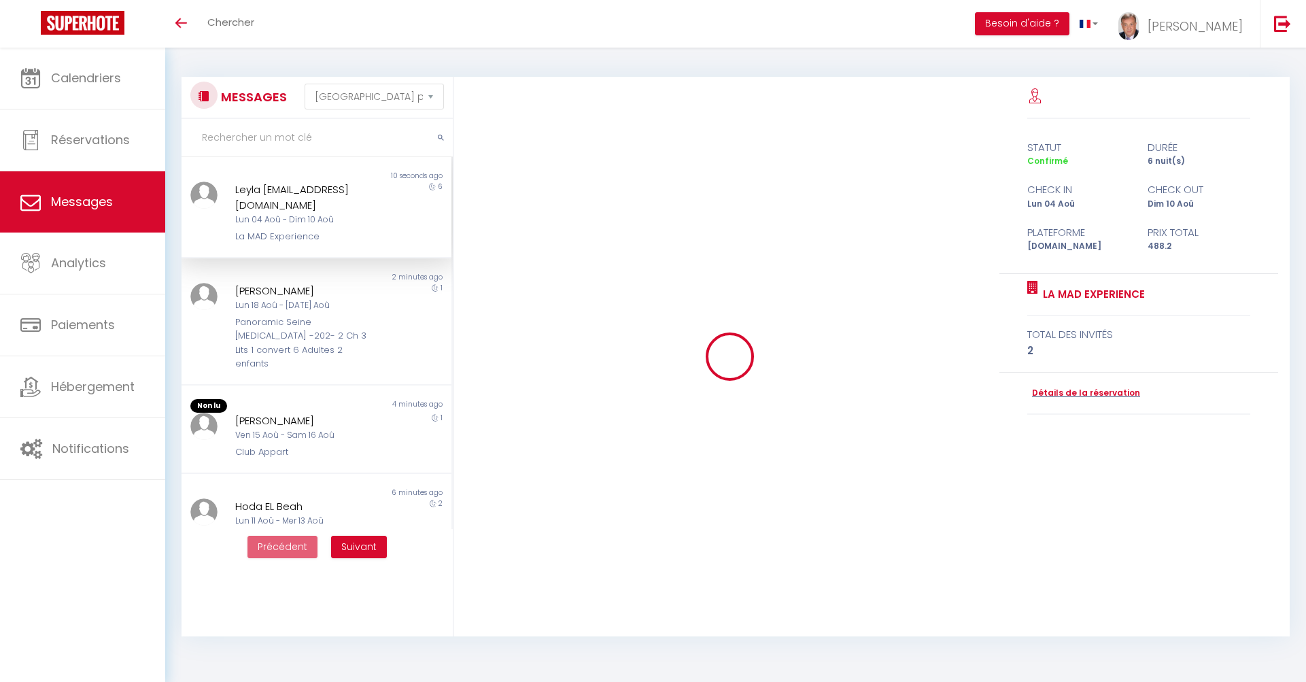
select select "message"
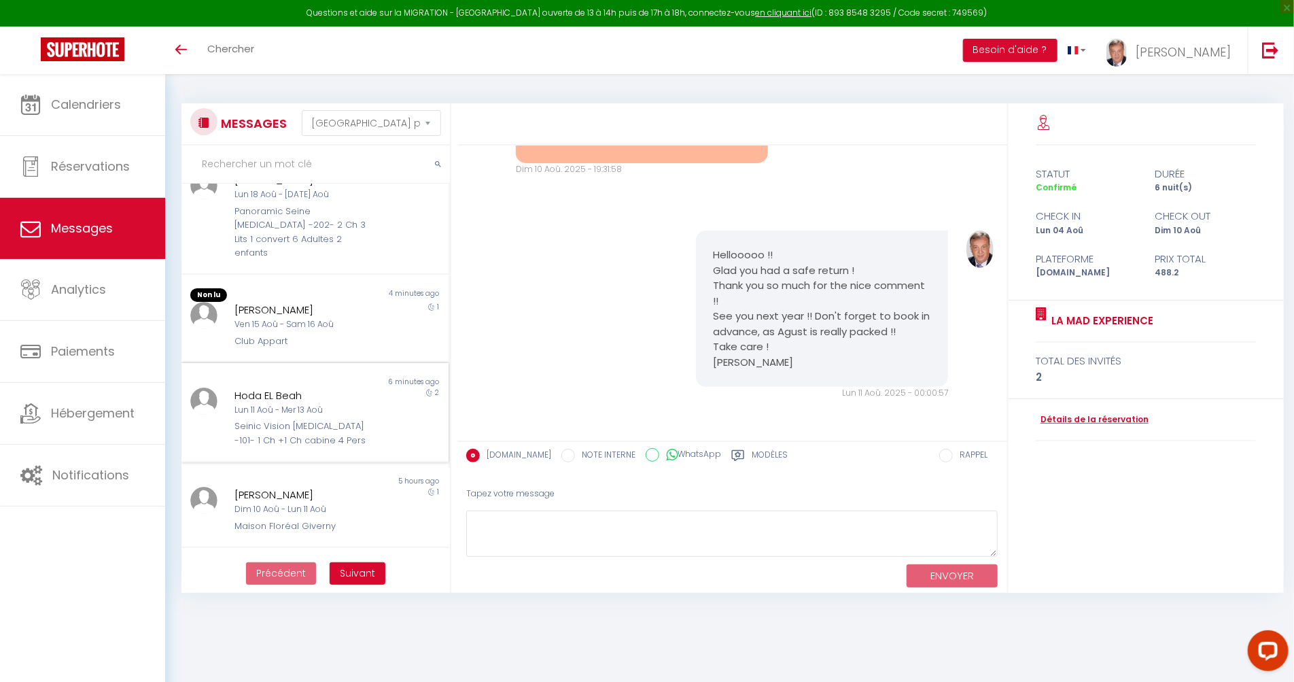
scroll to position [151, 0]
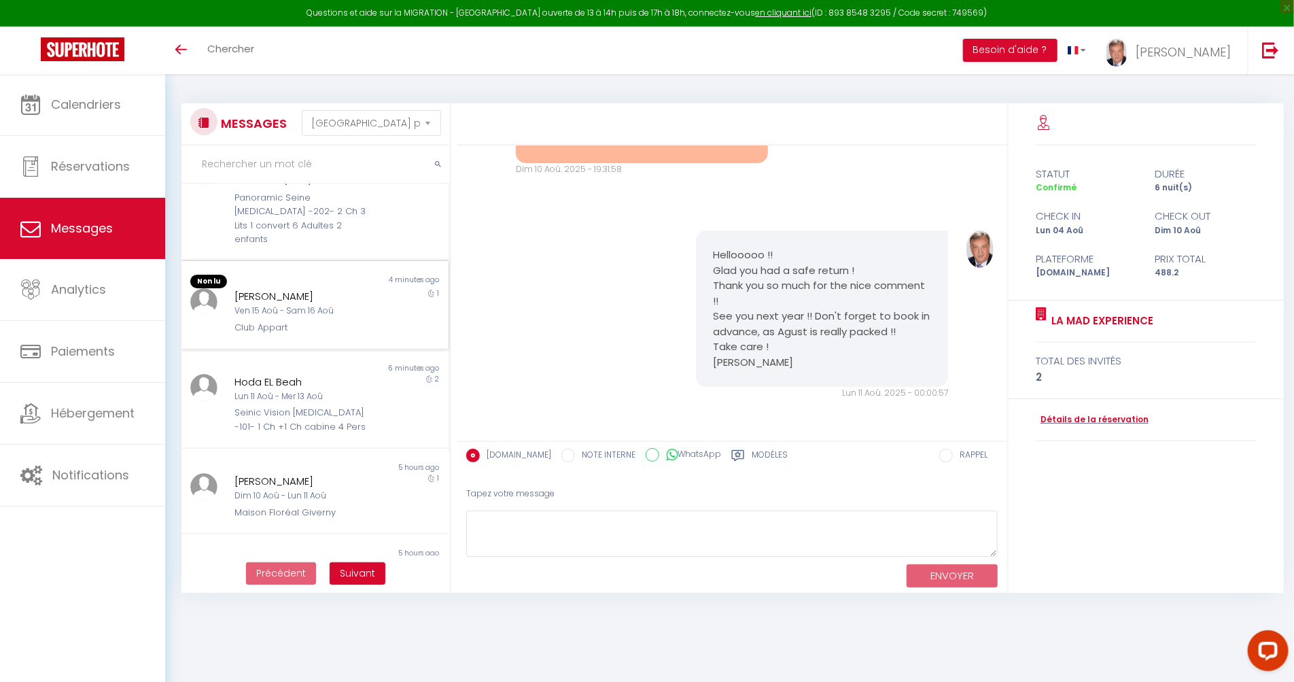
click at [311, 288] on div "[PERSON_NAME]" at bounding box center [304, 296] width 138 height 16
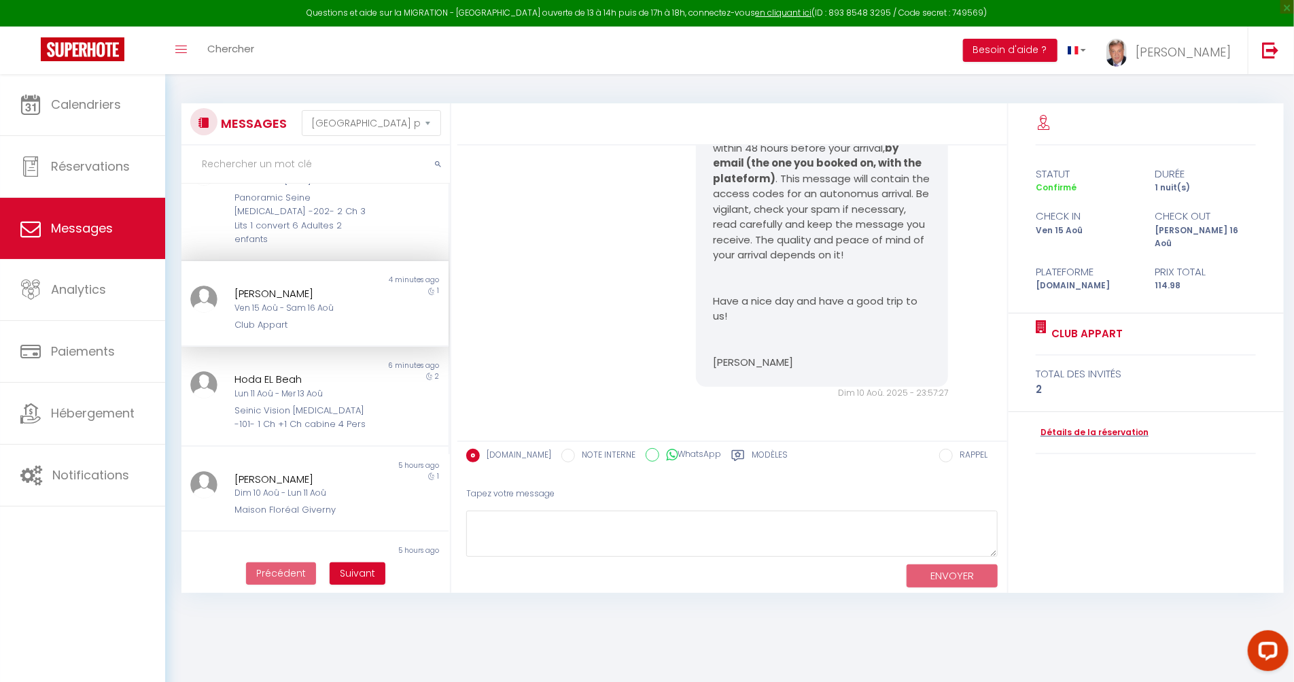
scroll to position [73, 0]
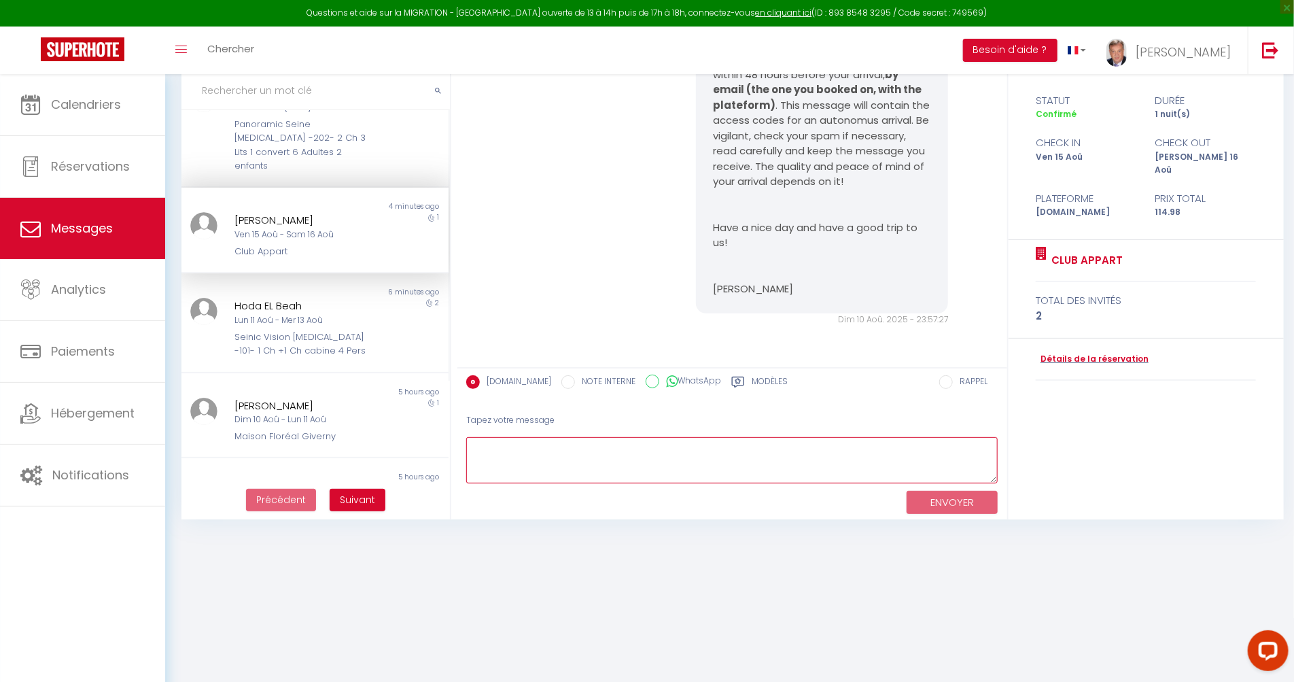
click at [514, 443] on textarea at bounding box center [732, 460] width 532 height 47
drag, startPoint x: 574, startPoint y: 460, endPoint x: 595, endPoint y: 487, distance: 34.0
click at [586, 473] on textarea "Hi [PERSON_NAME] ! Parking space is inclided underground" at bounding box center [732, 460] width 532 height 47
drag, startPoint x: 676, startPoint y: 459, endPoint x: 689, endPoint y: 466, distance: 15.2
click at [677, 460] on textarea "Hi [PERSON_NAME] ! Parking space is included underground" at bounding box center [732, 460] width 532 height 47
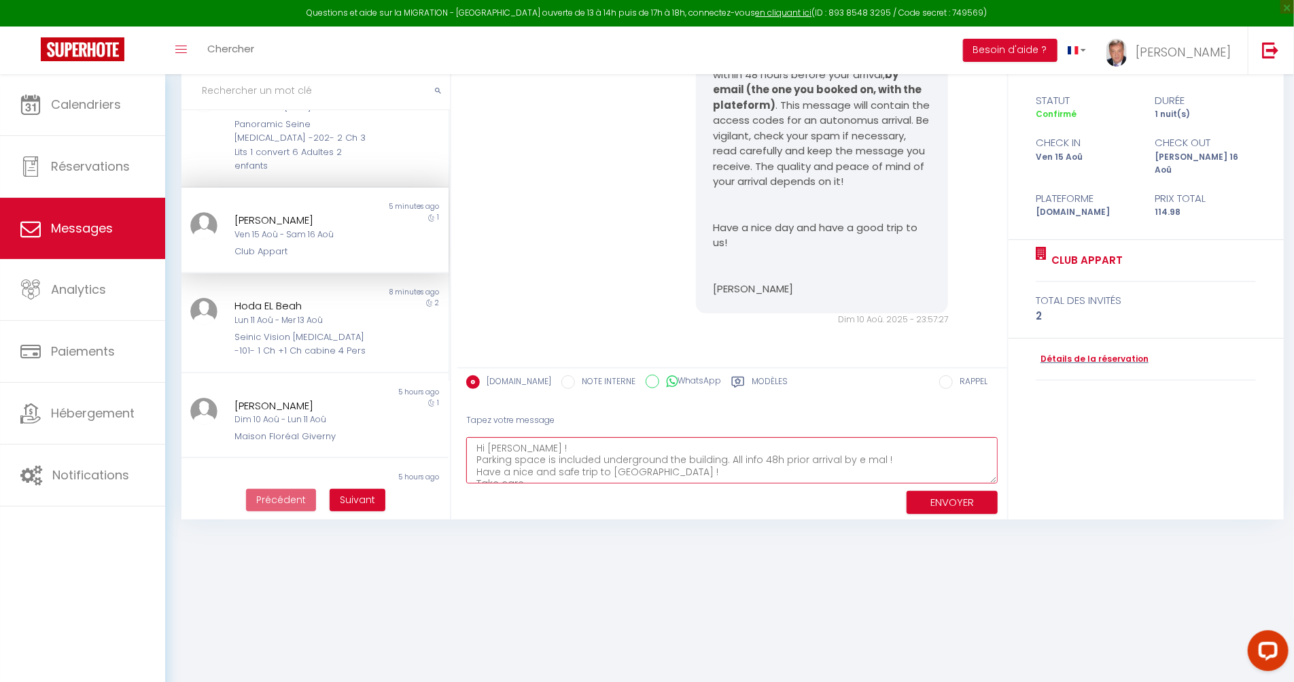
scroll to position [23, 0]
type textarea "Hi [PERSON_NAME] ! Parking space is included underground the building. All info…"
click at [949, 498] on button "ENVOYER" at bounding box center [952, 503] width 91 height 24
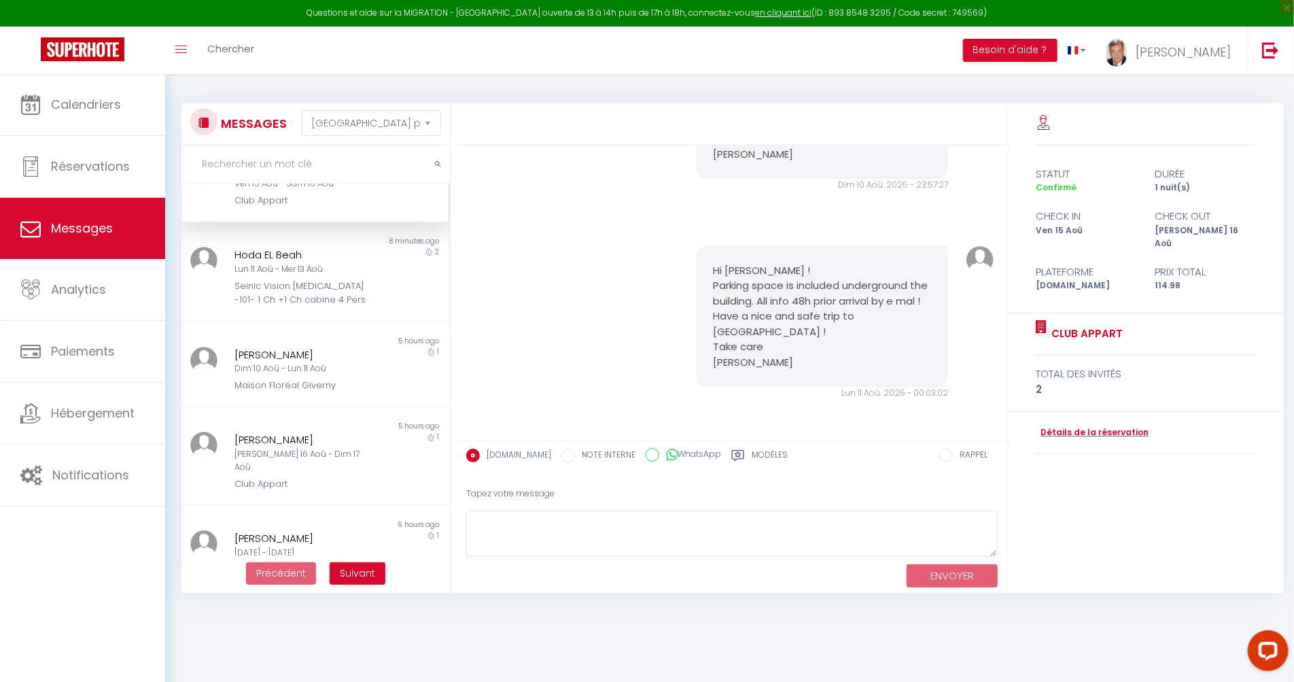
scroll to position [302, 0]
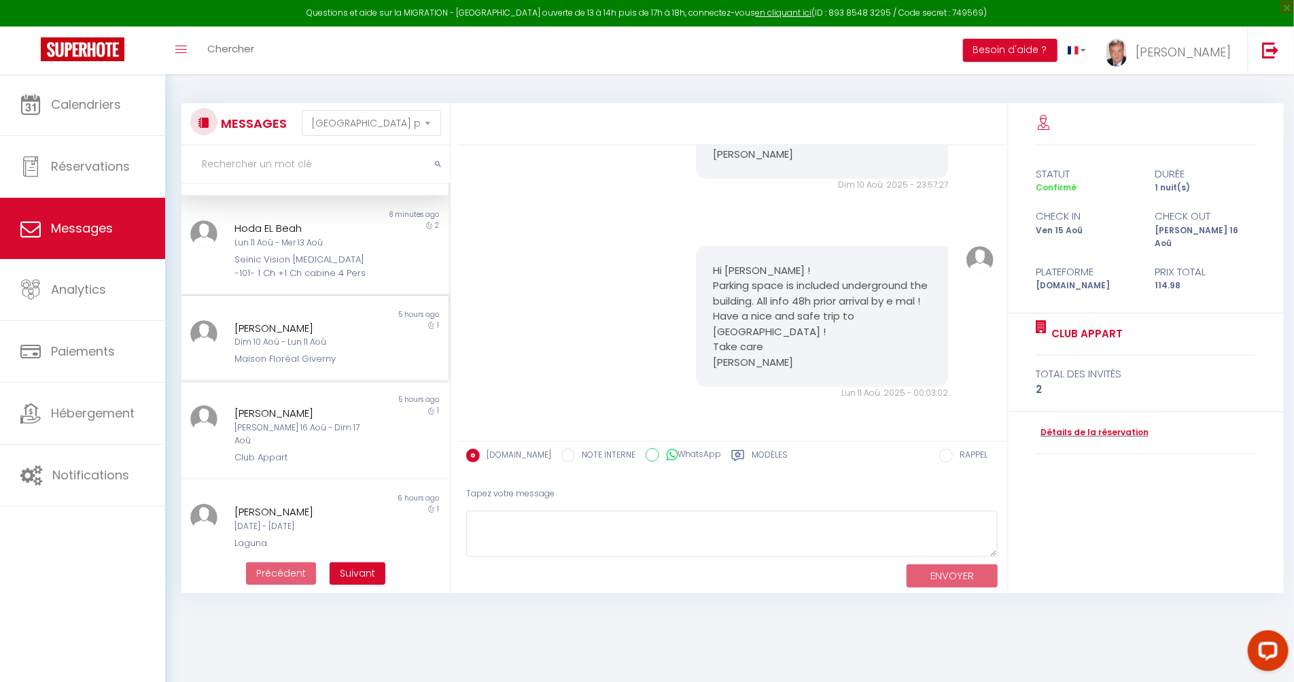
click at [283, 336] on div "Dim 10 Aoû - Lun 11 Aoû" at bounding box center [304, 342] width 138 height 13
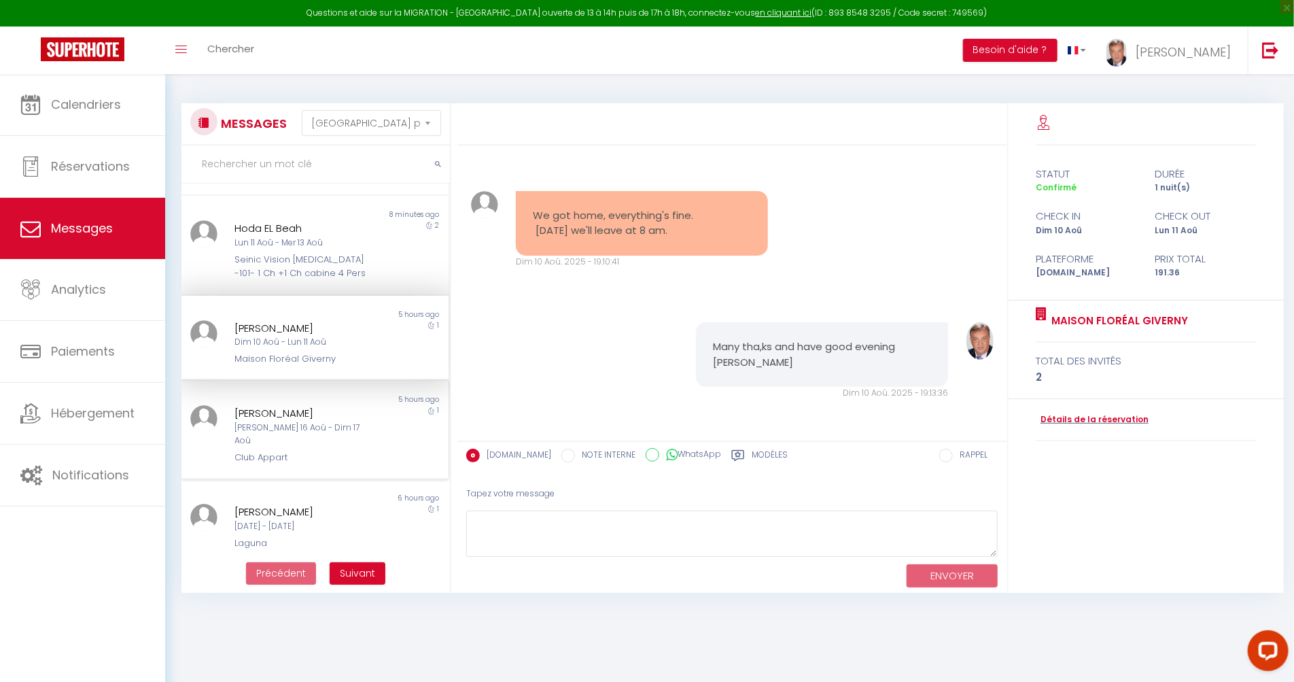
scroll to position [377, 0]
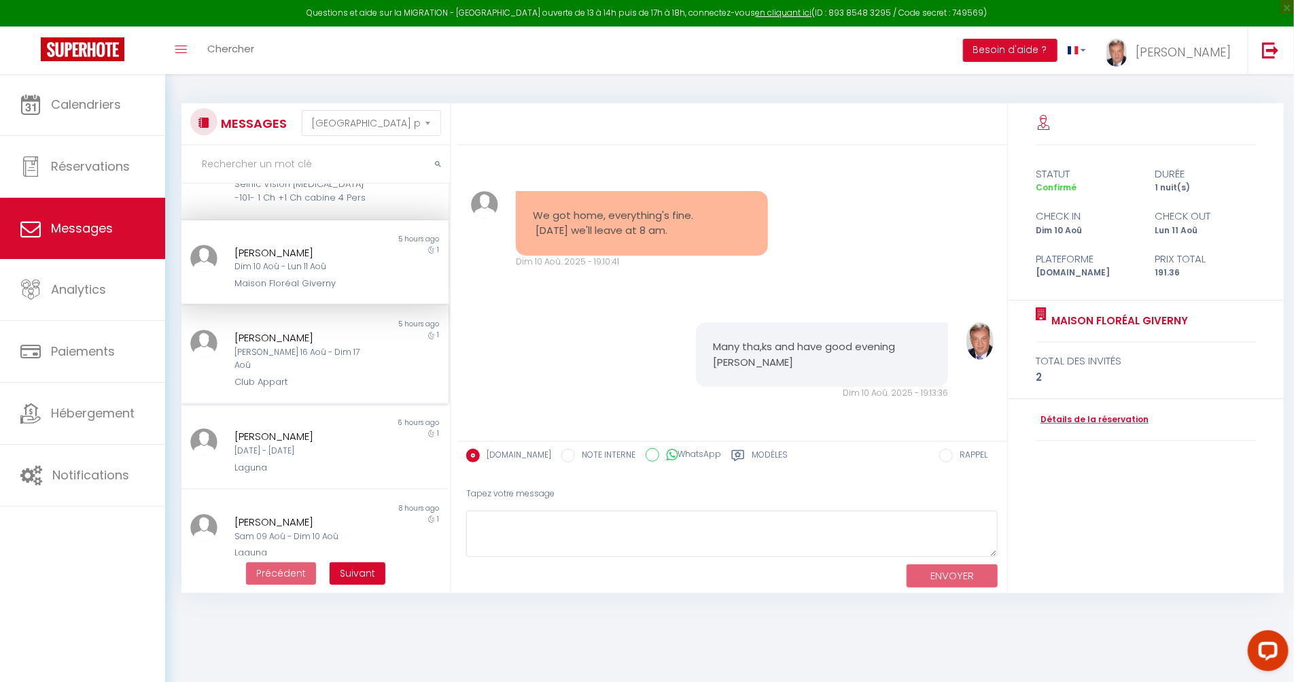
click at [260, 330] on div "[PERSON_NAME]" at bounding box center [304, 338] width 138 height 16
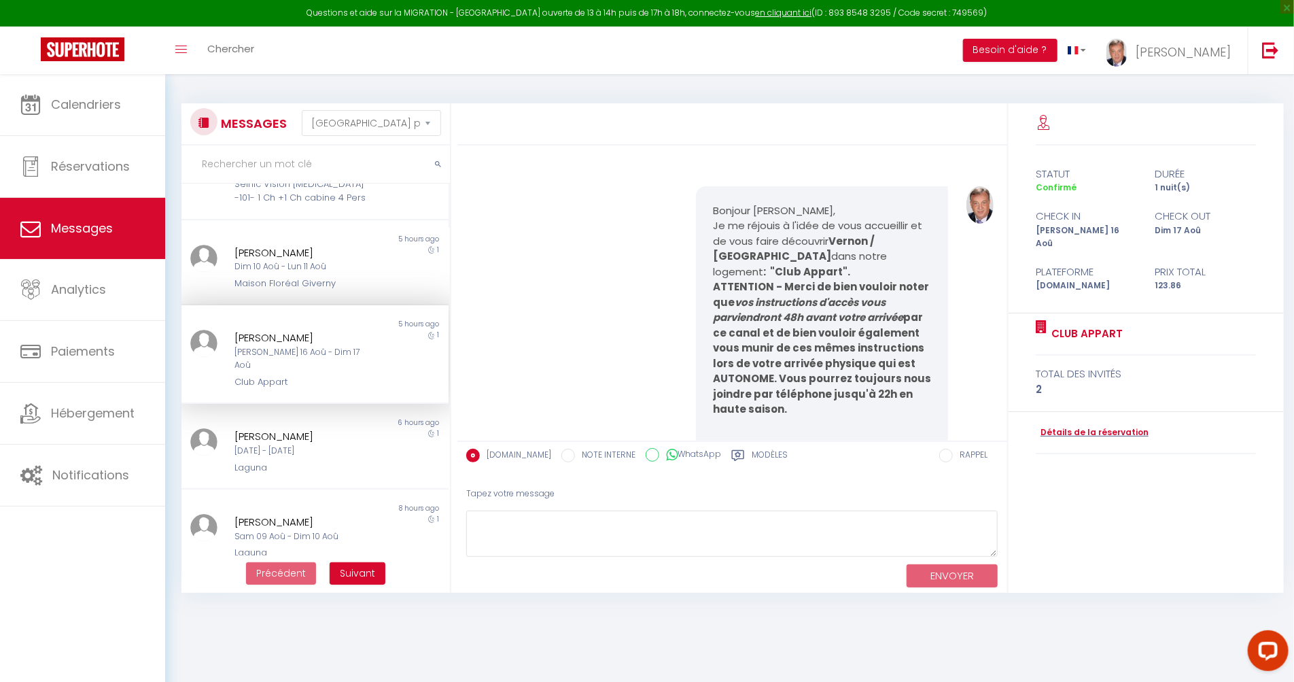
click at [273, 346] on div "[PERSON_NAME] 16 Aoû - Dim 17 Aoû" at bounding box center [304, 359] width 138 height 26
click at [1075, 426] on link "Détails de la réservation" at bounding box center [1092, 432] width 113 height 13
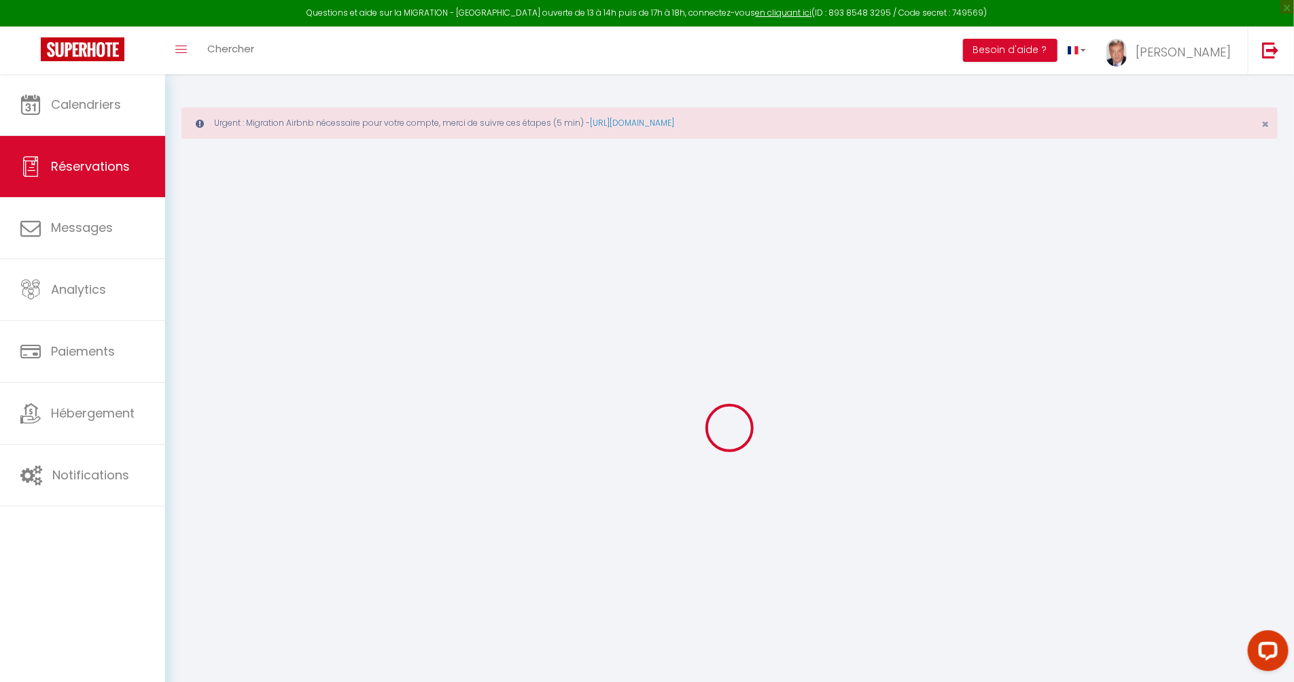
type input "Xiaolei"
type input "[PERSON_NAME]"
type input "[EMAIL_ADDRESS][DOMAIN_NAME]"
type input "[PHONE_NUMBER]"
type input "[STREET_ADDRESS]"
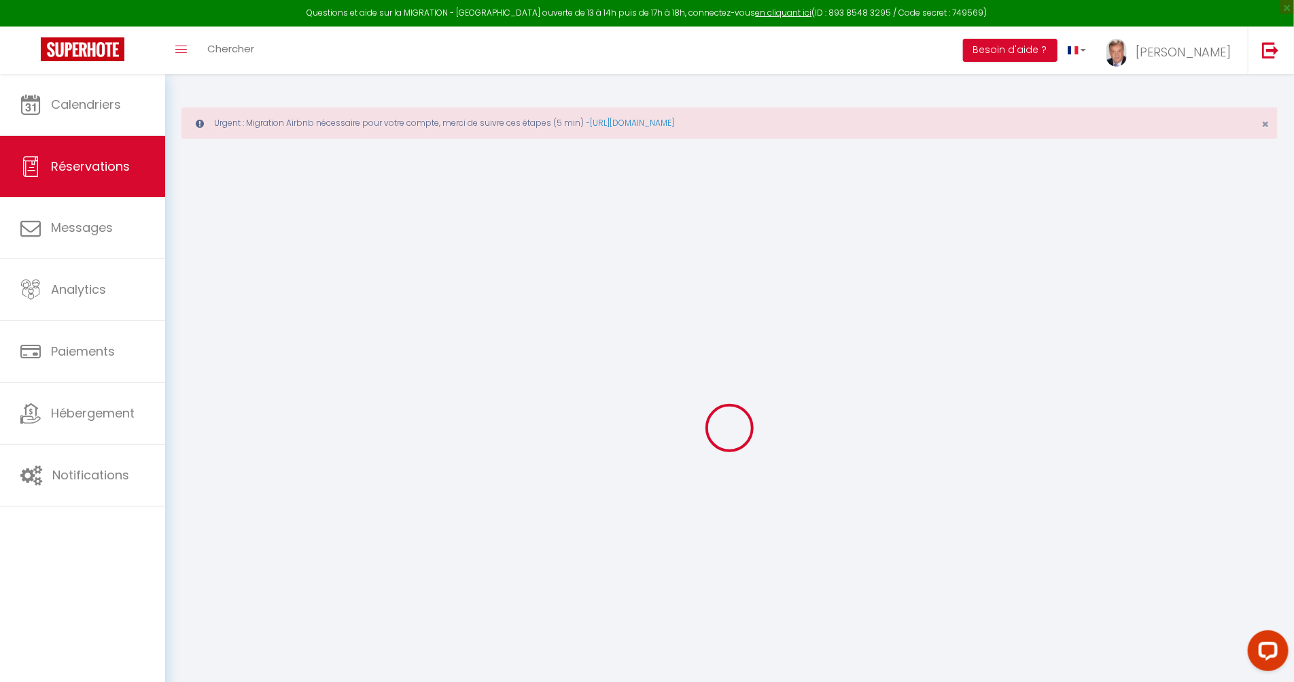
type input "Heverlee"
select select "BE"
type input "18"
type input "1.73"
select select "26820"
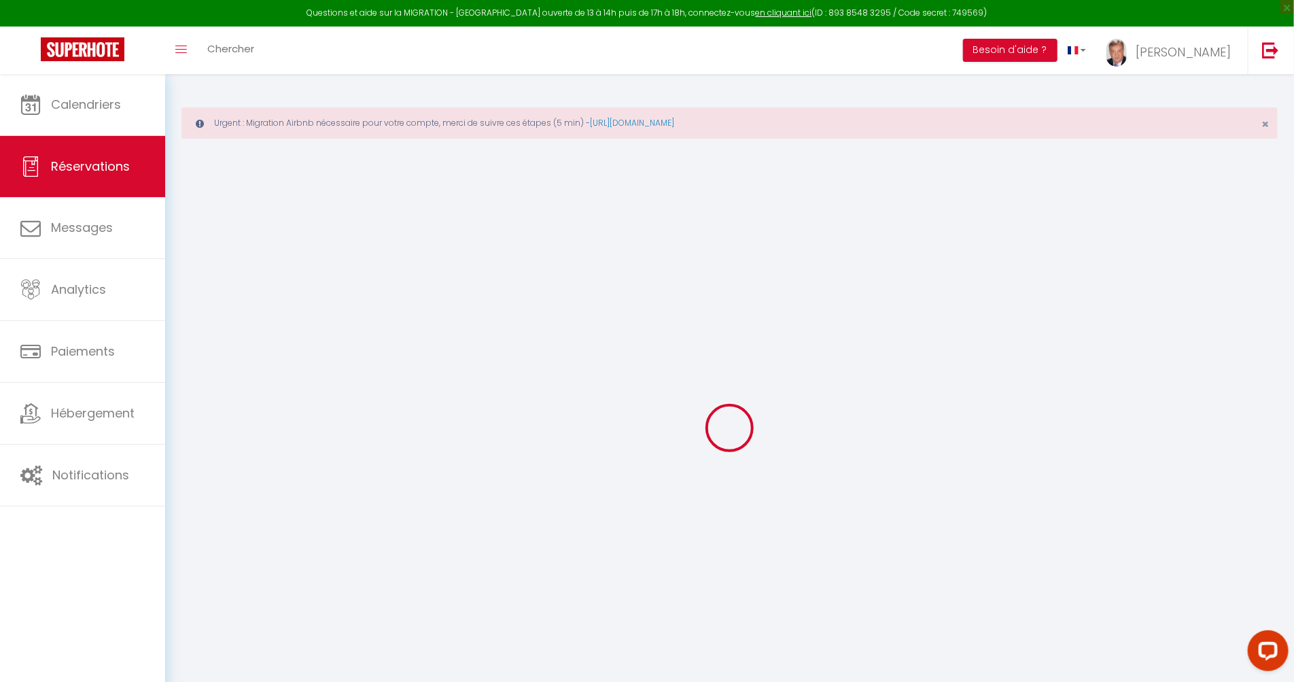
select select "1"
select select
type input "2"
select select "12"
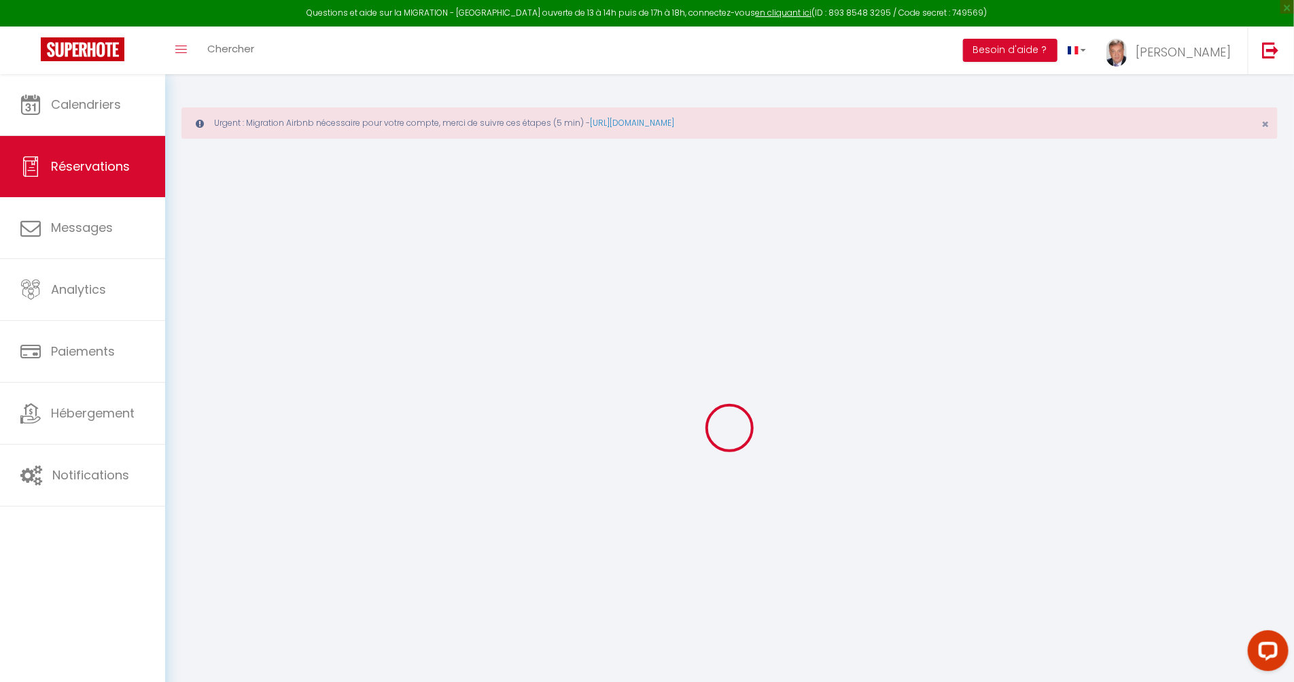
select select "15"
type input "85"
checkbox input "false"
type input "0"
select select "2"
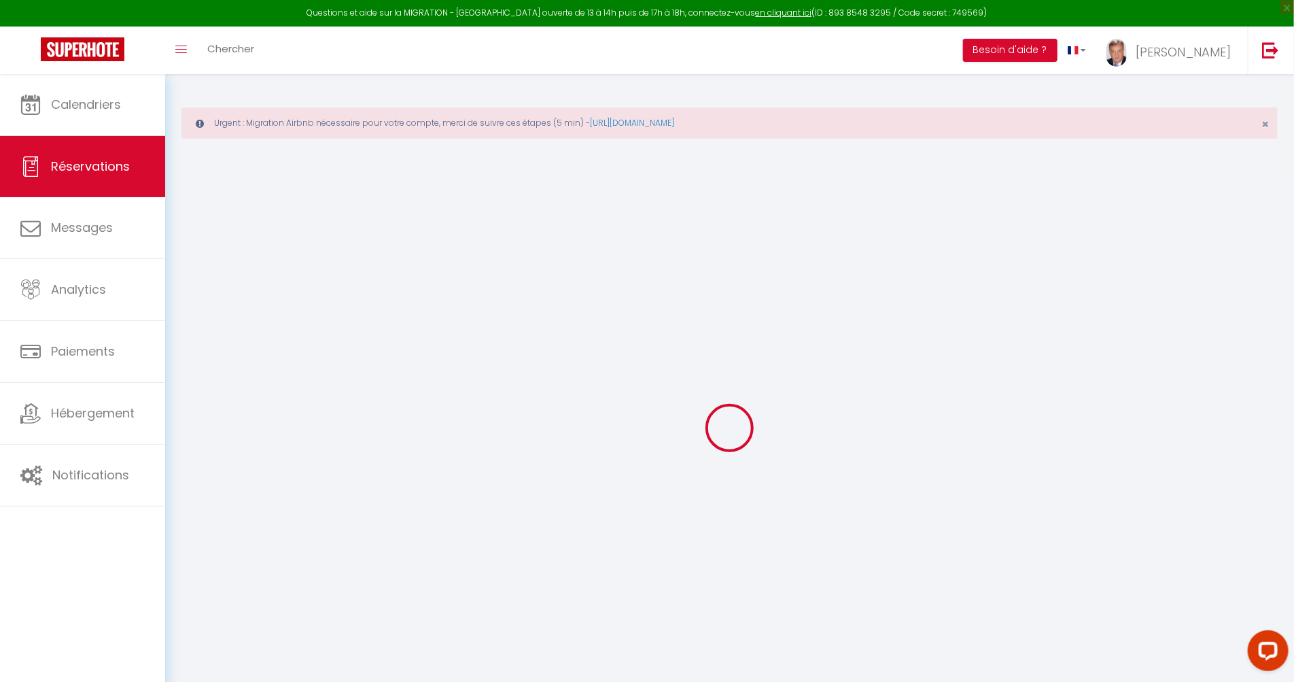
type input "0"
select select
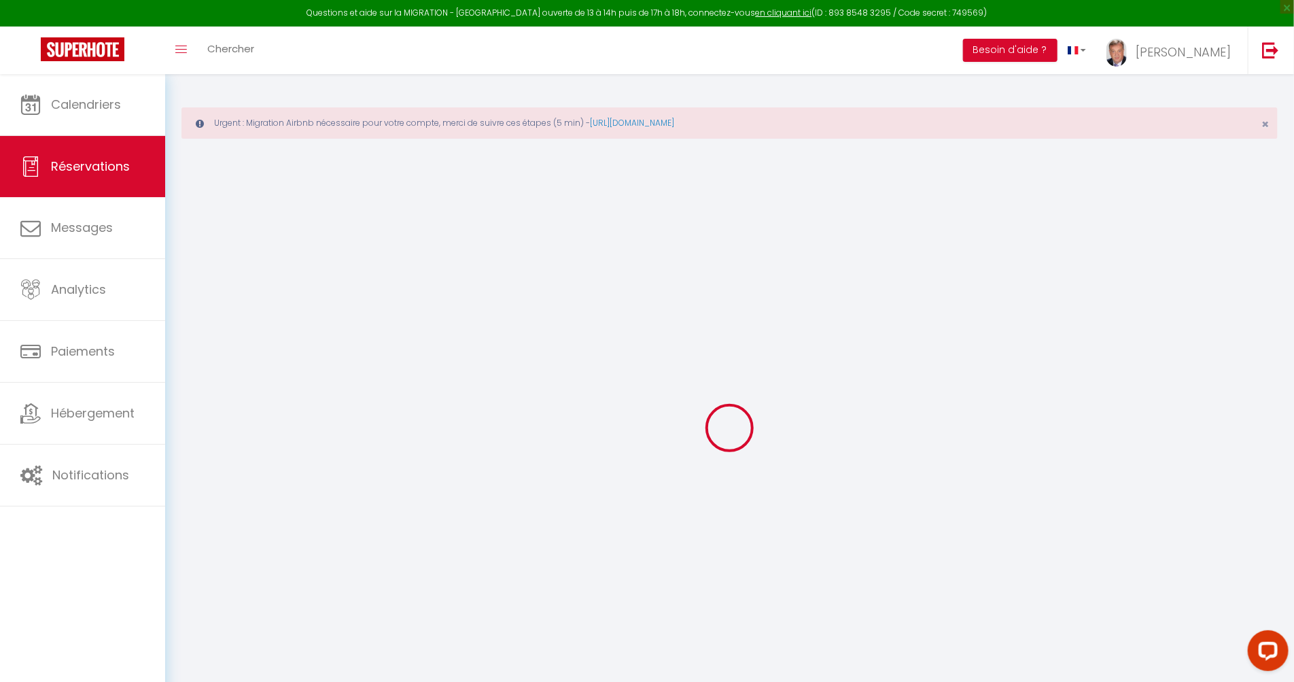
checkbox input "false"
select select
checkbox input "false"
select select
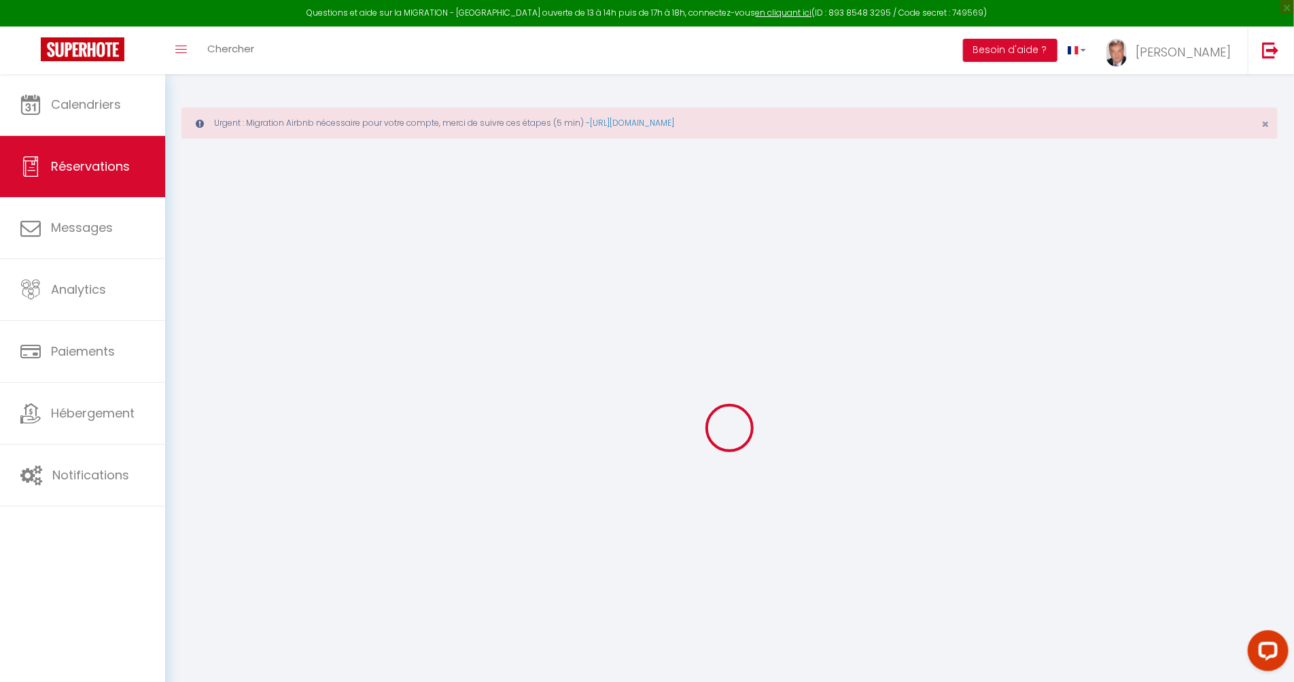
select select
checkbox input "false"
select select
checkbox input "false"
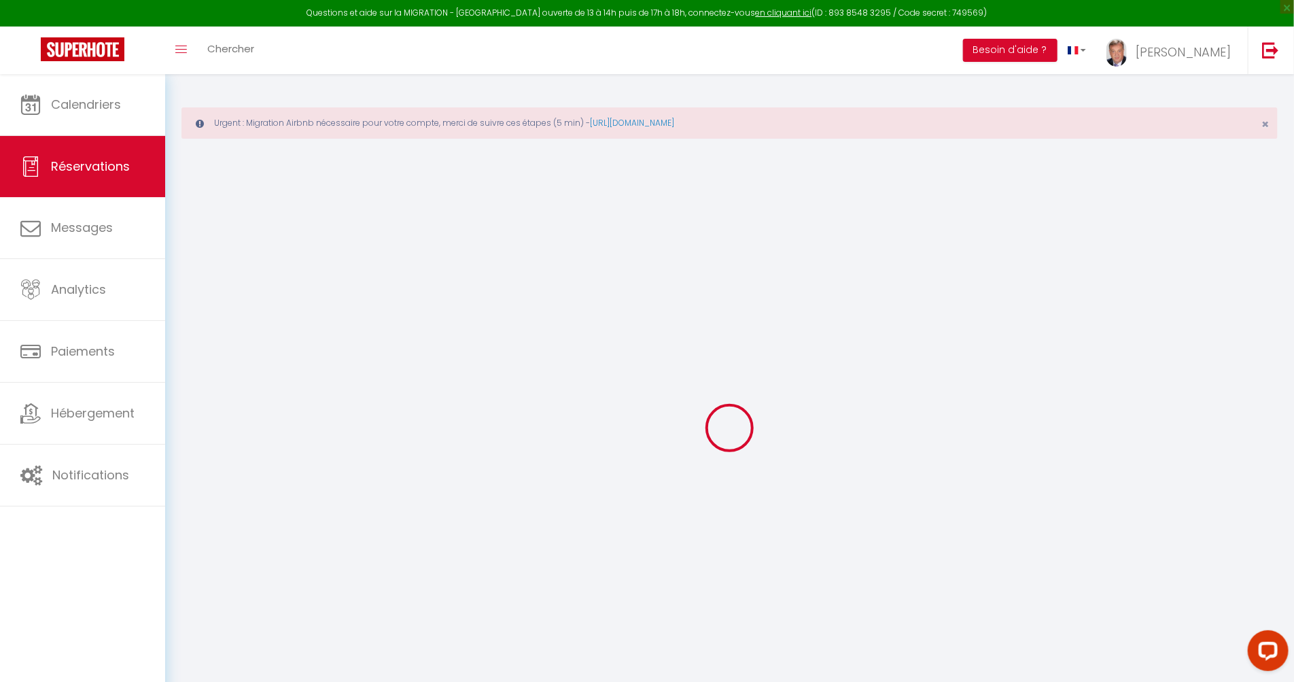
type textarea "** THIS RESERVATION HAS BEEN PRE-PAID ** BOOKING NOTE : Payment charge is EUR 1…"
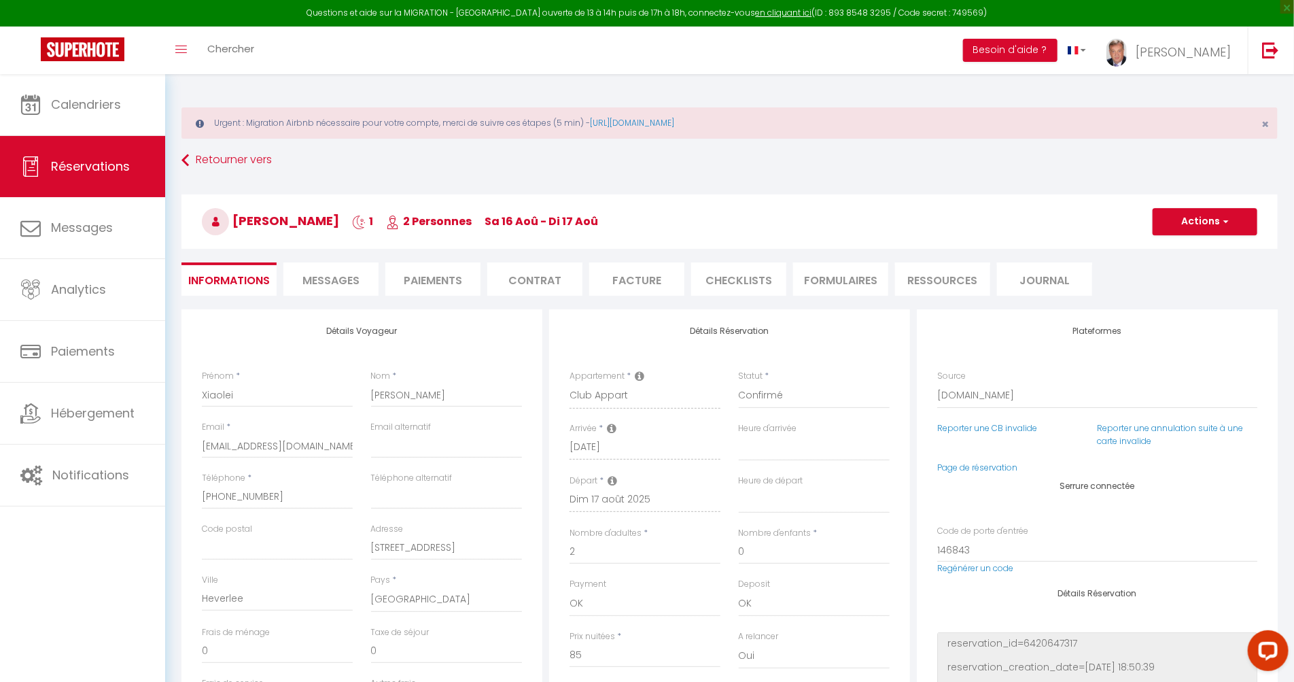
type input "35"
type input "3.86"
select select
checkbox input "false"
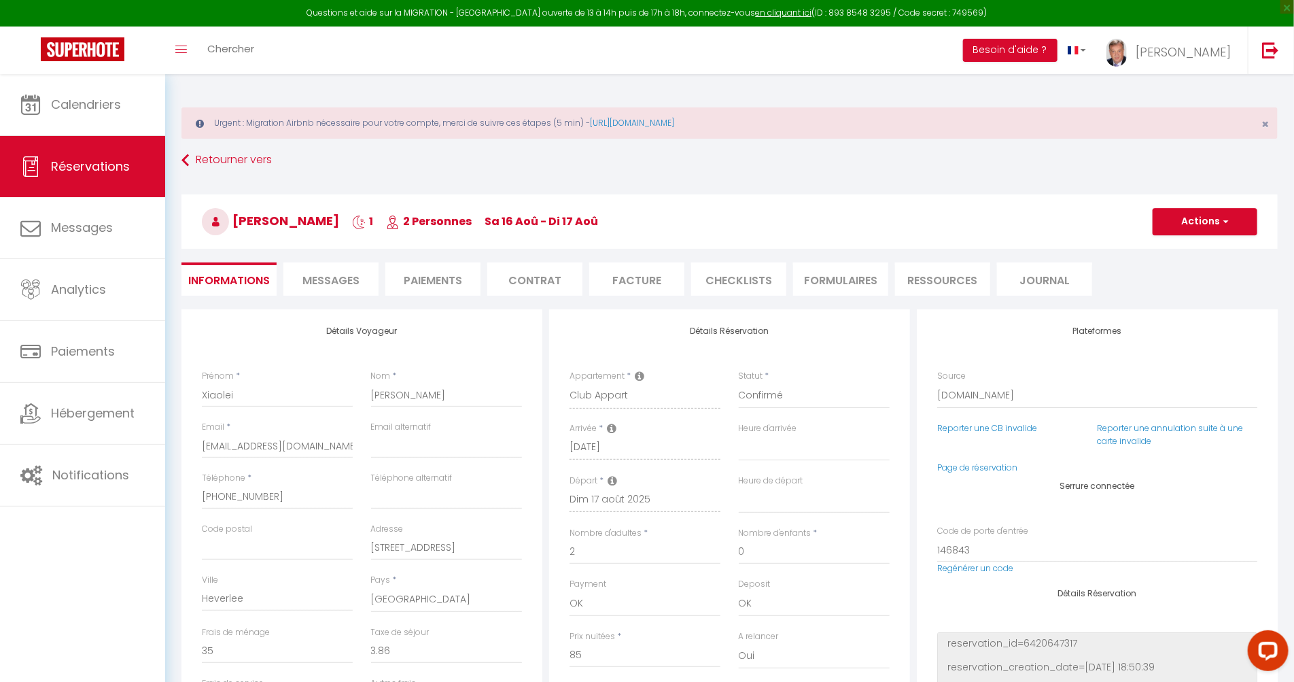
select select
click at [674, 123] on link "[URL][DOMAIN_NAME]" at bounding box center [632, 123] width 84 height 12
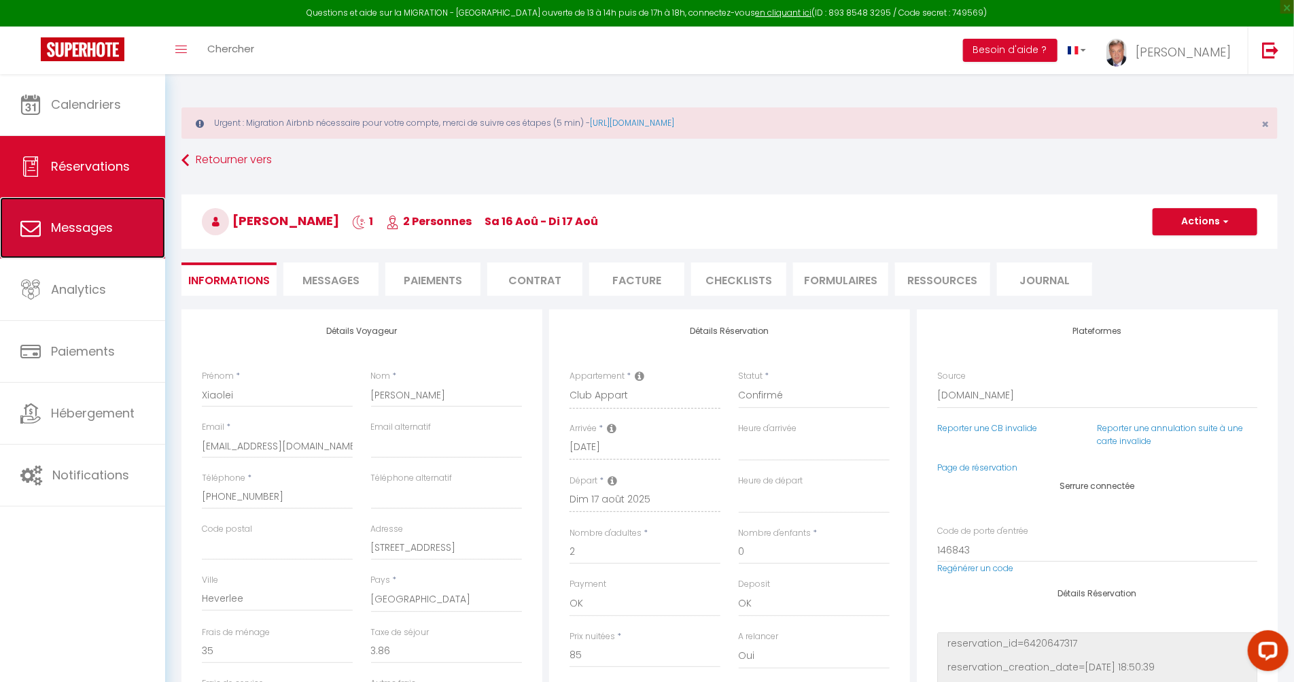
click at [72, 228] on span "Messages" at bounding box center [82, 227] width 62 height 17
select select "message"
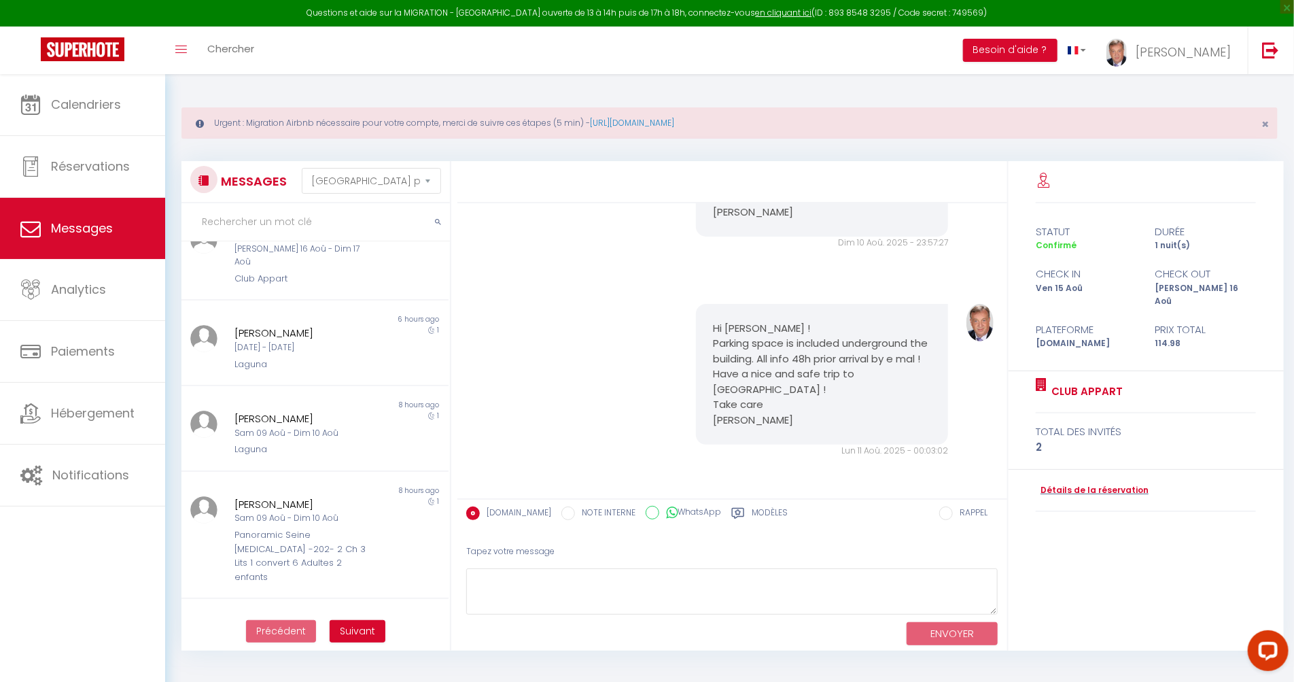
scroll to position [562, 0]
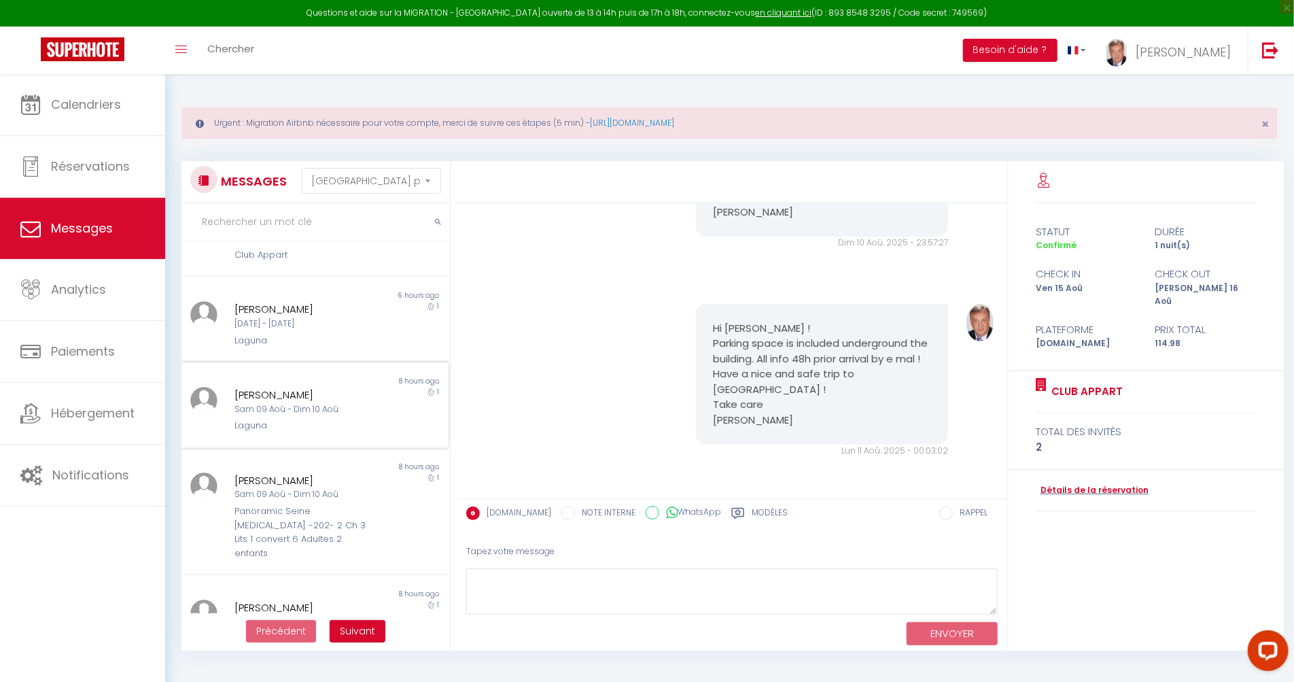
click at [288, 403] on div "Sam 09 Aoû - Dim 10 Aoû" at bounding box center [304, 409] width 138 height 13
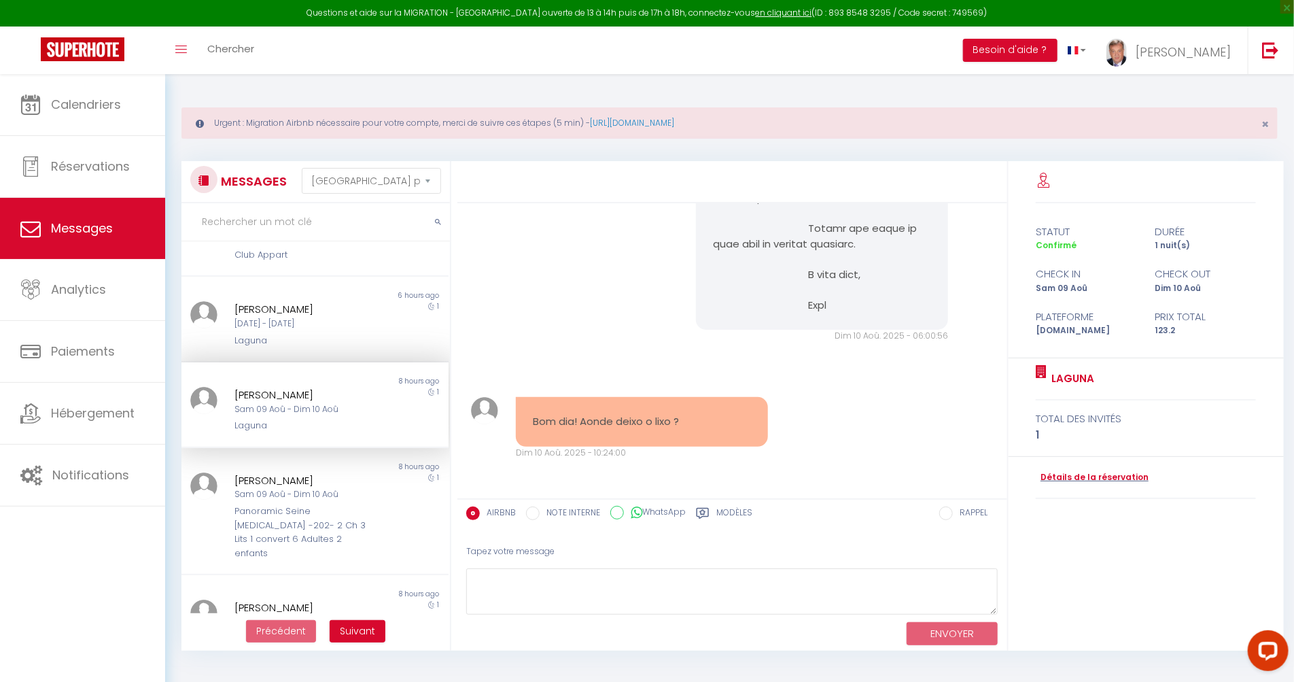
scroll to position [5942, 0]
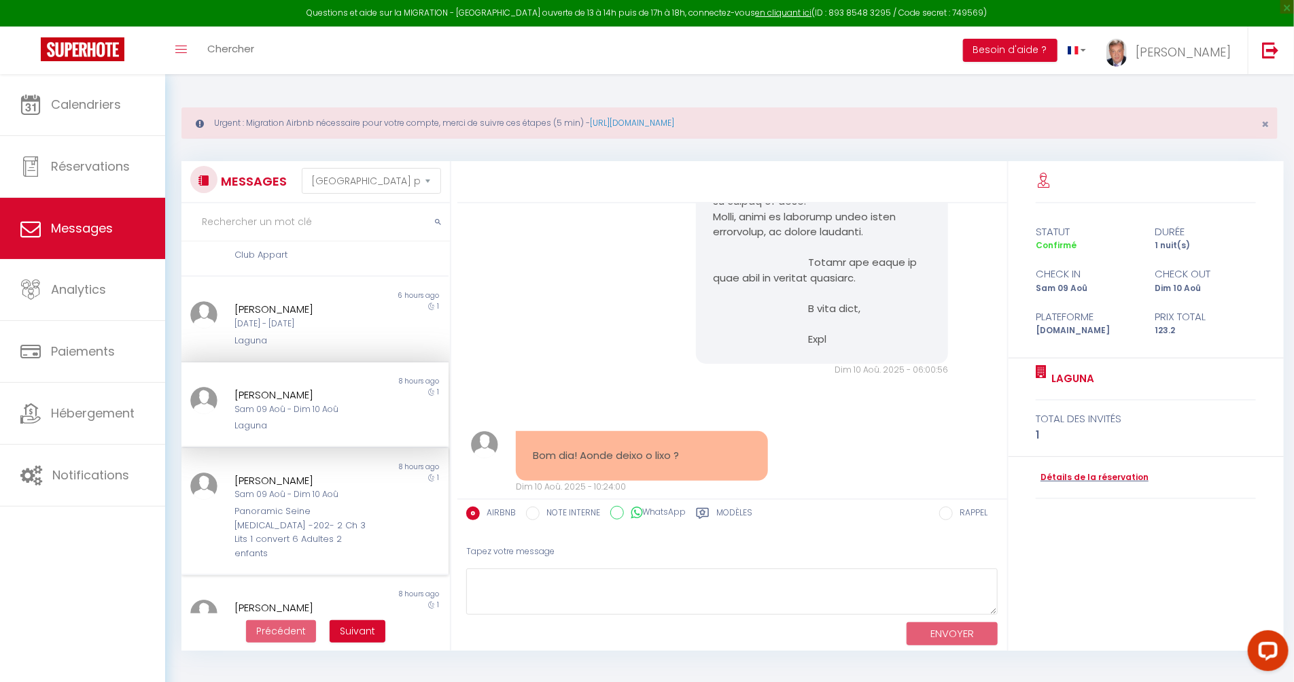
click at [288, 488] on div "Sam 09 Aoû - Dim 10 Aoû" at bounding box center [304, 494] width 138 height 13
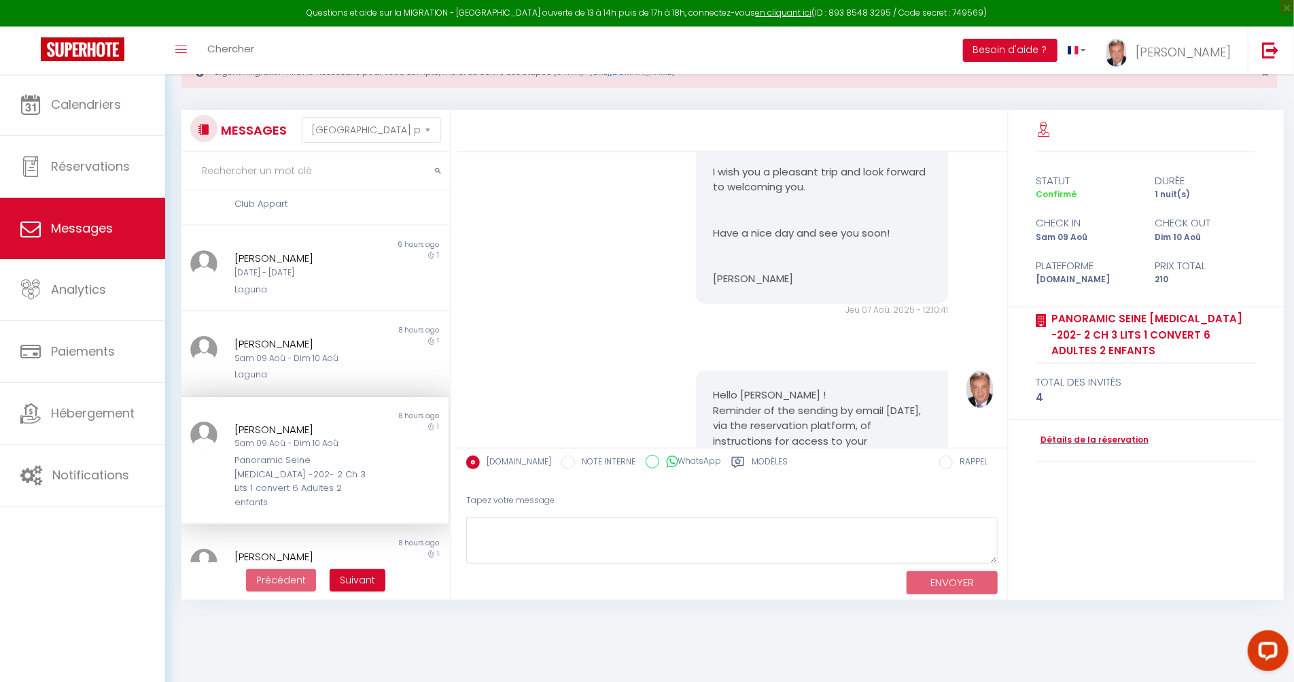
scroll to position [73, 0]
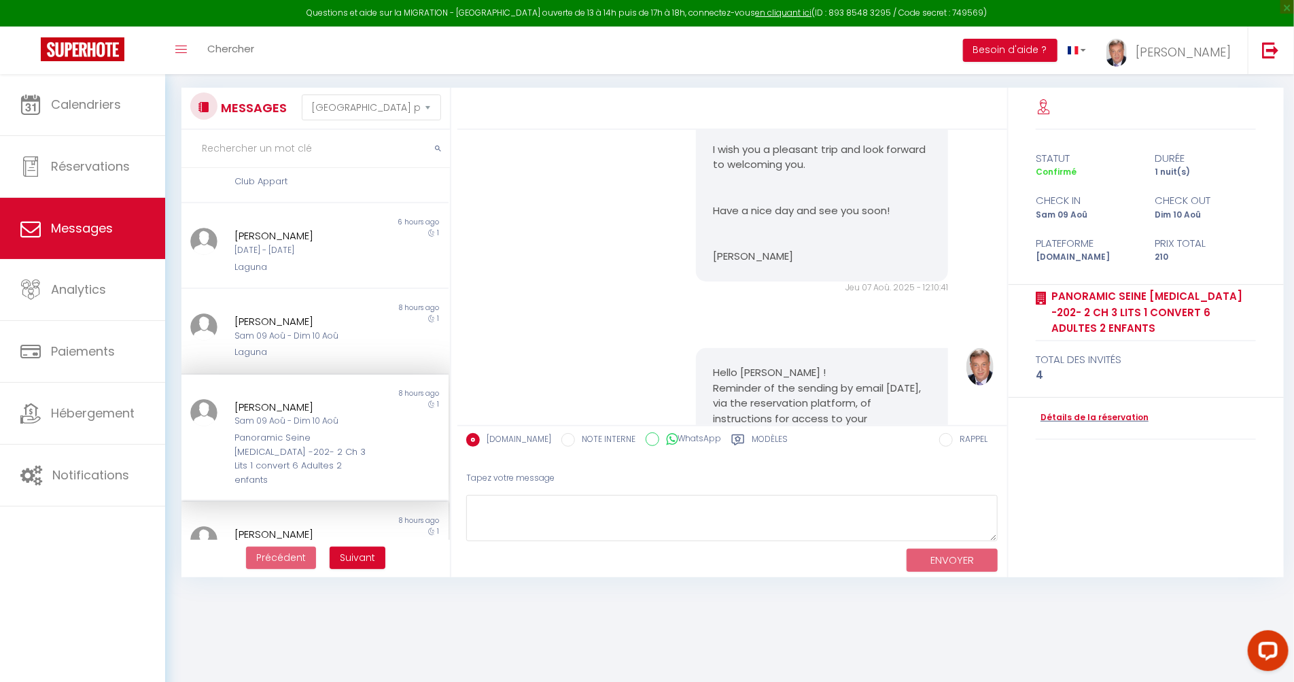
click at [281, 558] on div "Fleurs de Lys" at bounding box center [304, 565] width 138 height 14
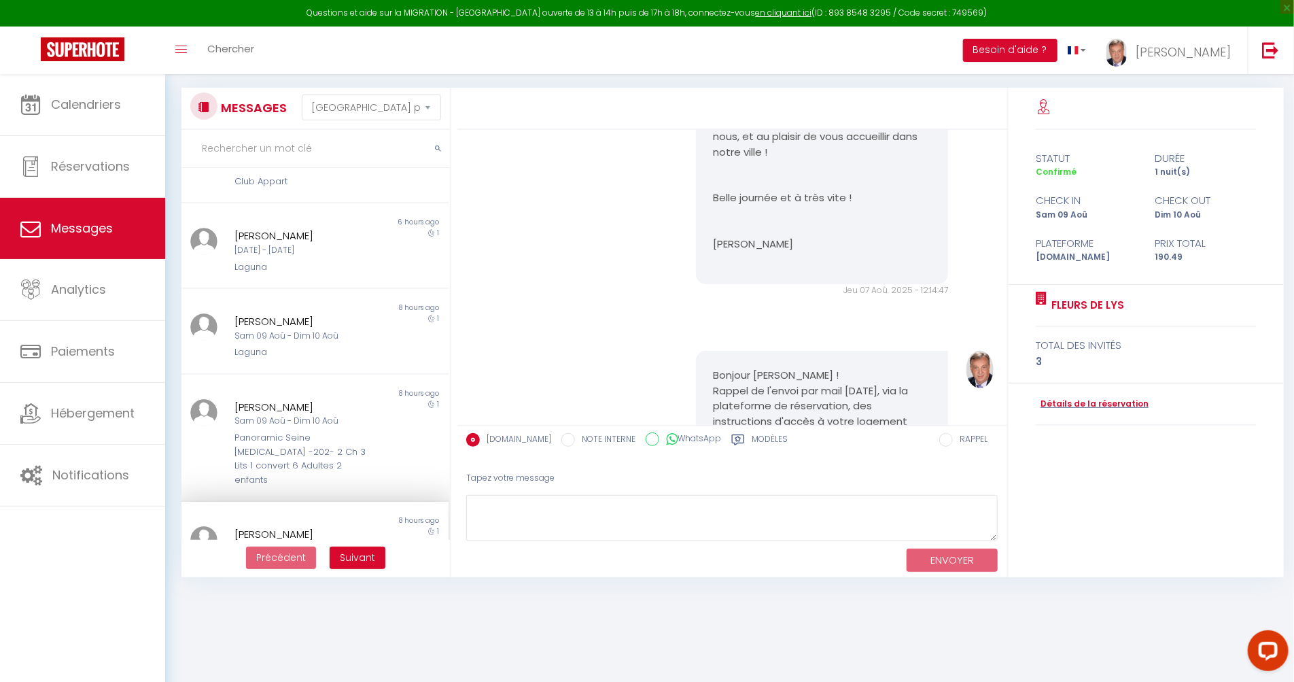
scroll to position [2518, 0]
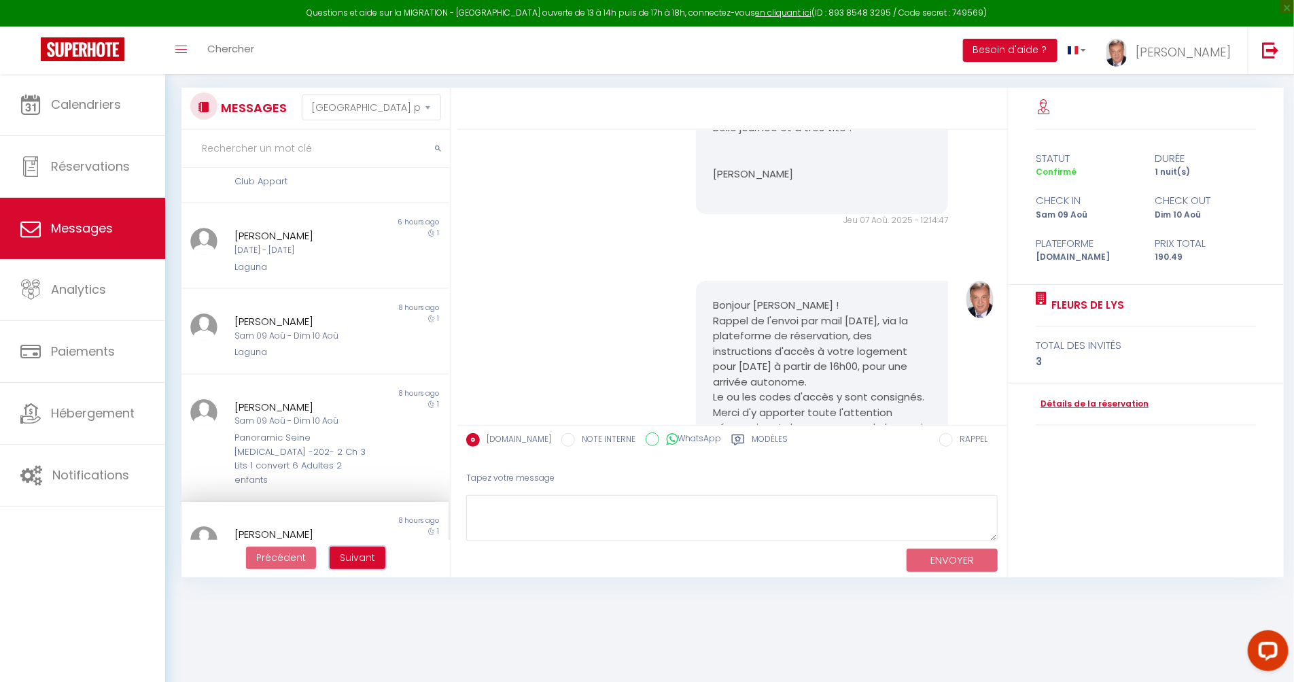
click at [364, 557] on span "Suivant" at bounding box center [357, 558] width 35 height 14
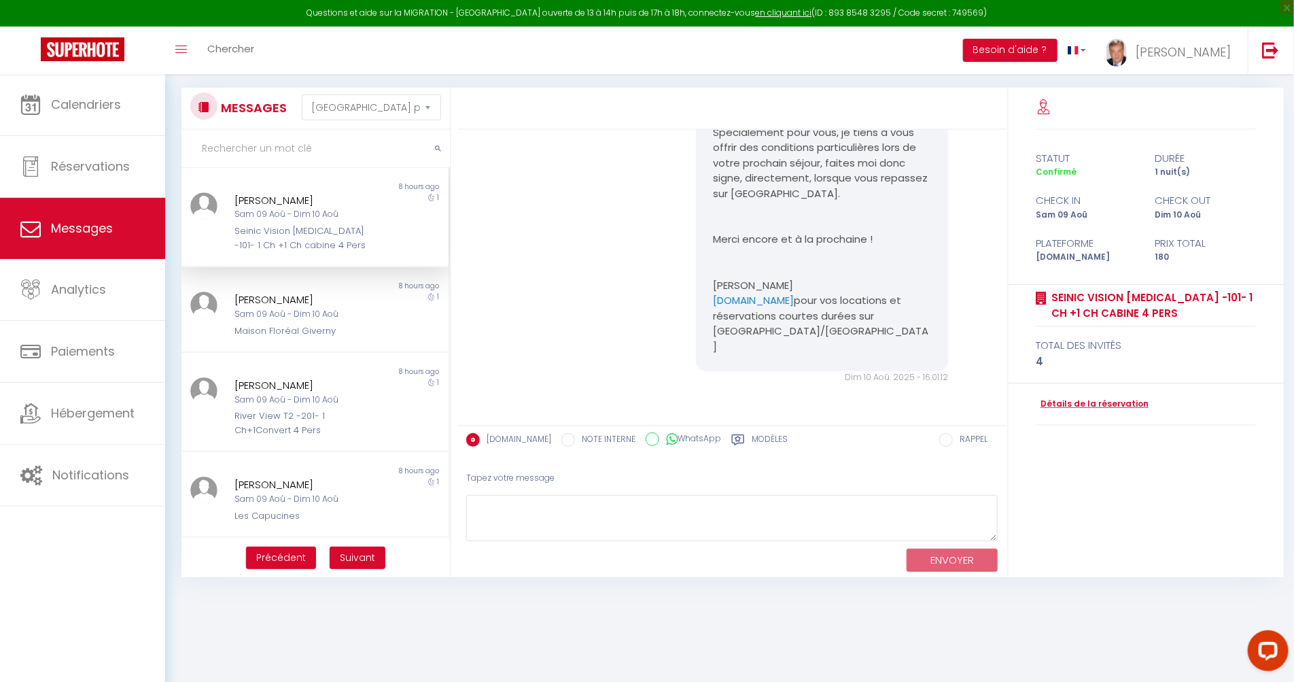
click at [299, 220] on div "Sam 09 Aoû - Dim 10 Aoû" at bounding box center [304, 214] width 138 height 13
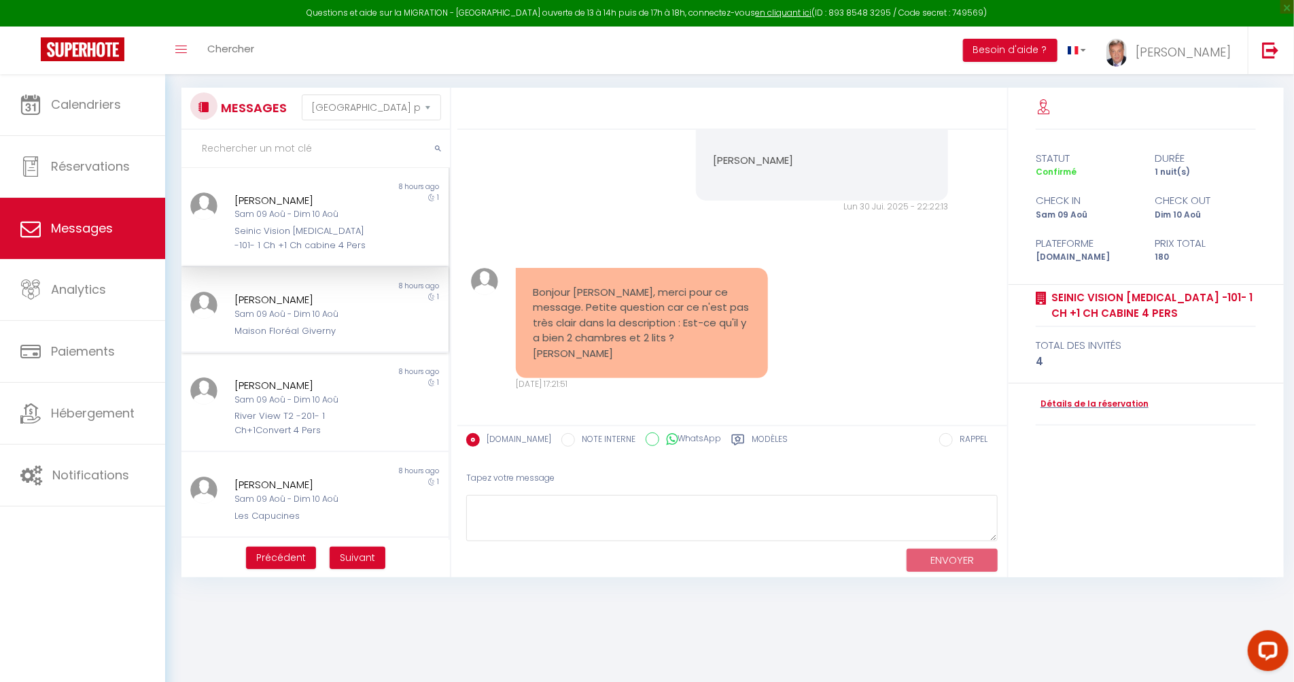
scroll to position [610, 0]
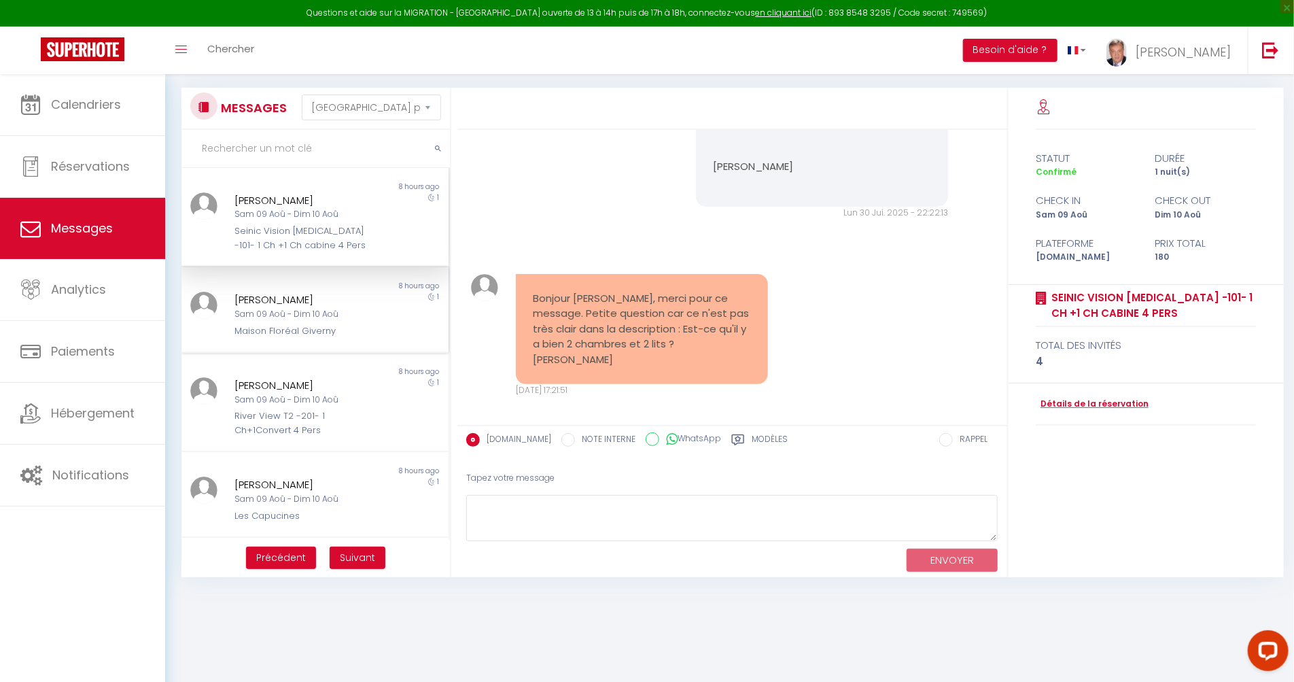
click at [347, 313] on div "Sam 09 Aoû - Dim 10 Aoû" at bounding box center [304, 314] width 138 height 13
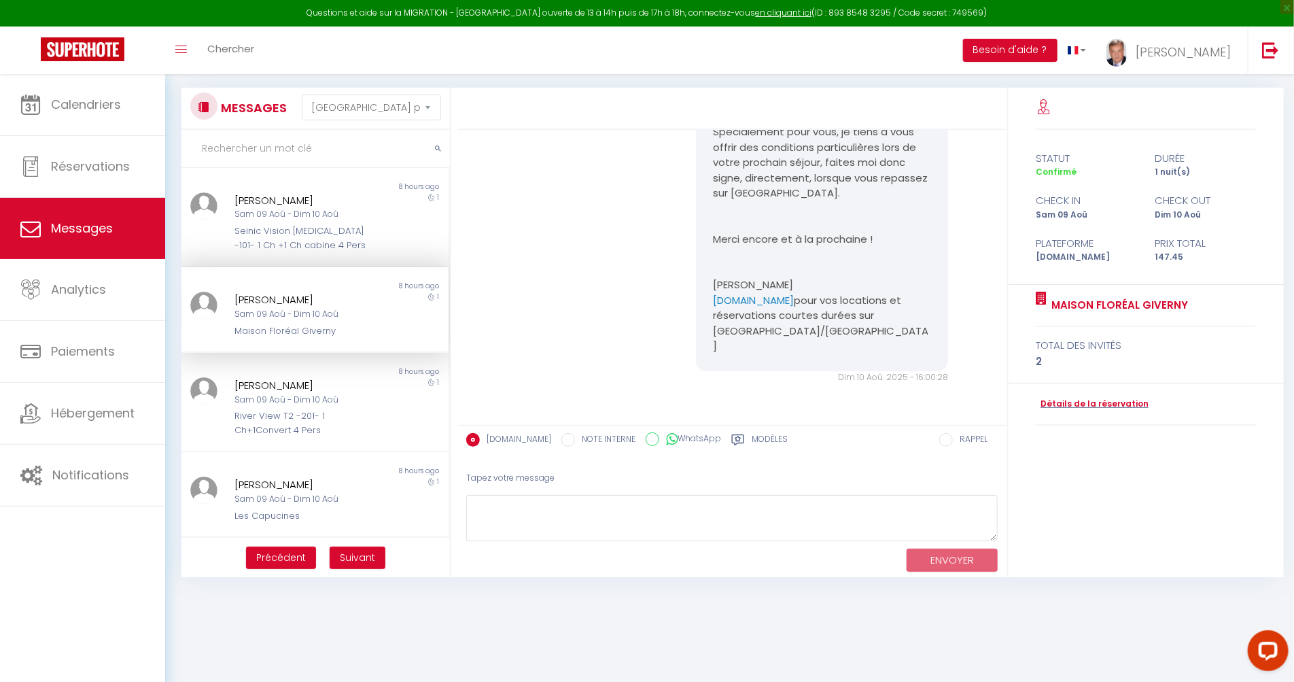
scroll to position [4577, 0]
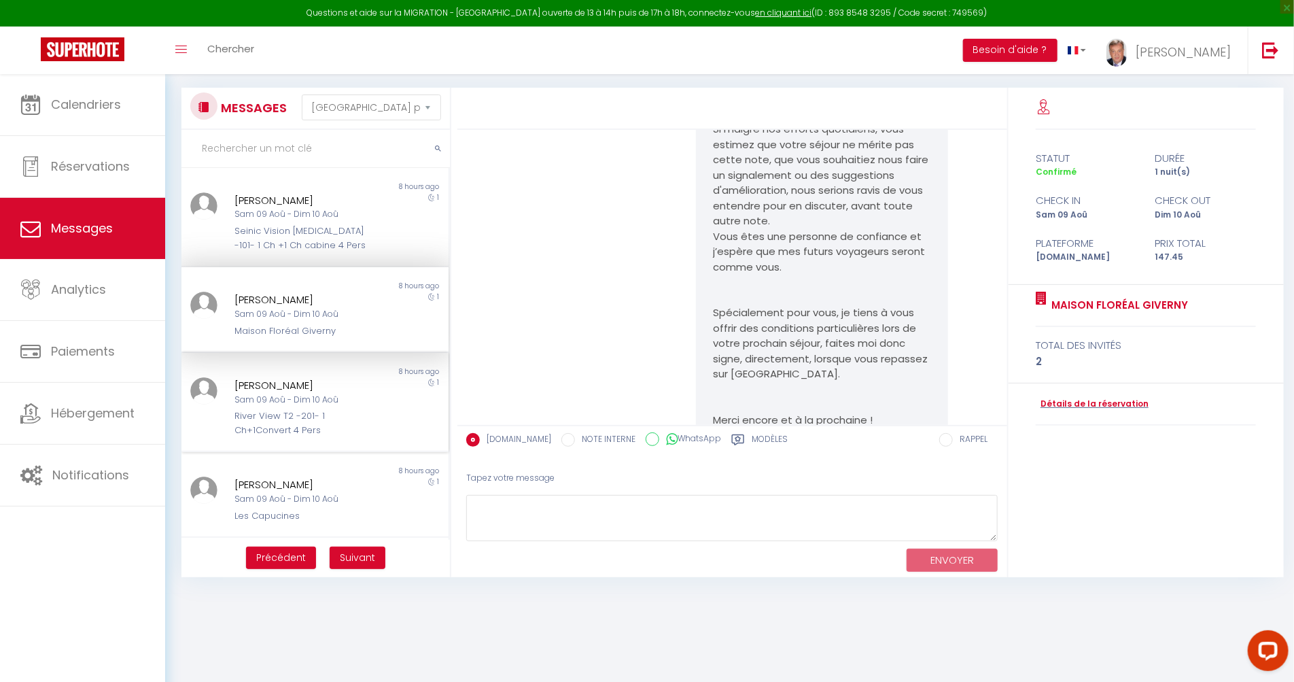
click at [306, 400] on div "Sam 09 Aoû - Dim 10 Aoû" at bounding box center [304, 400] width 138 height 13
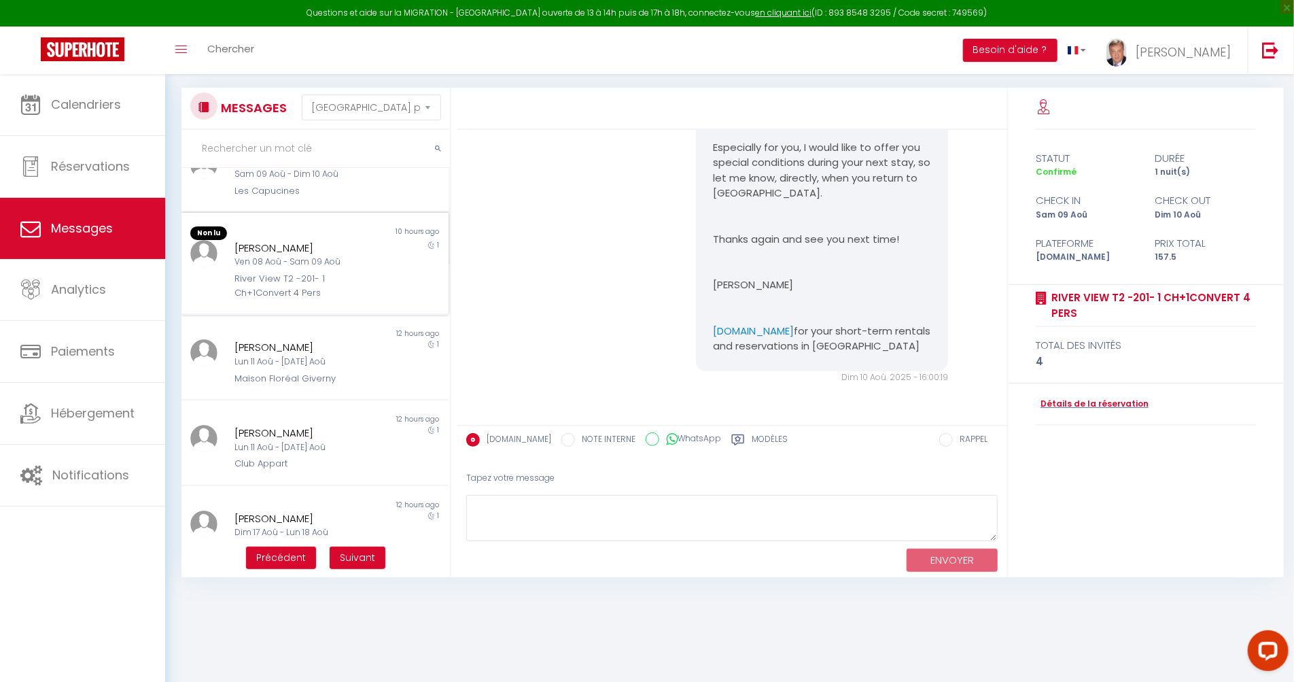
scroll to position [377, 0]
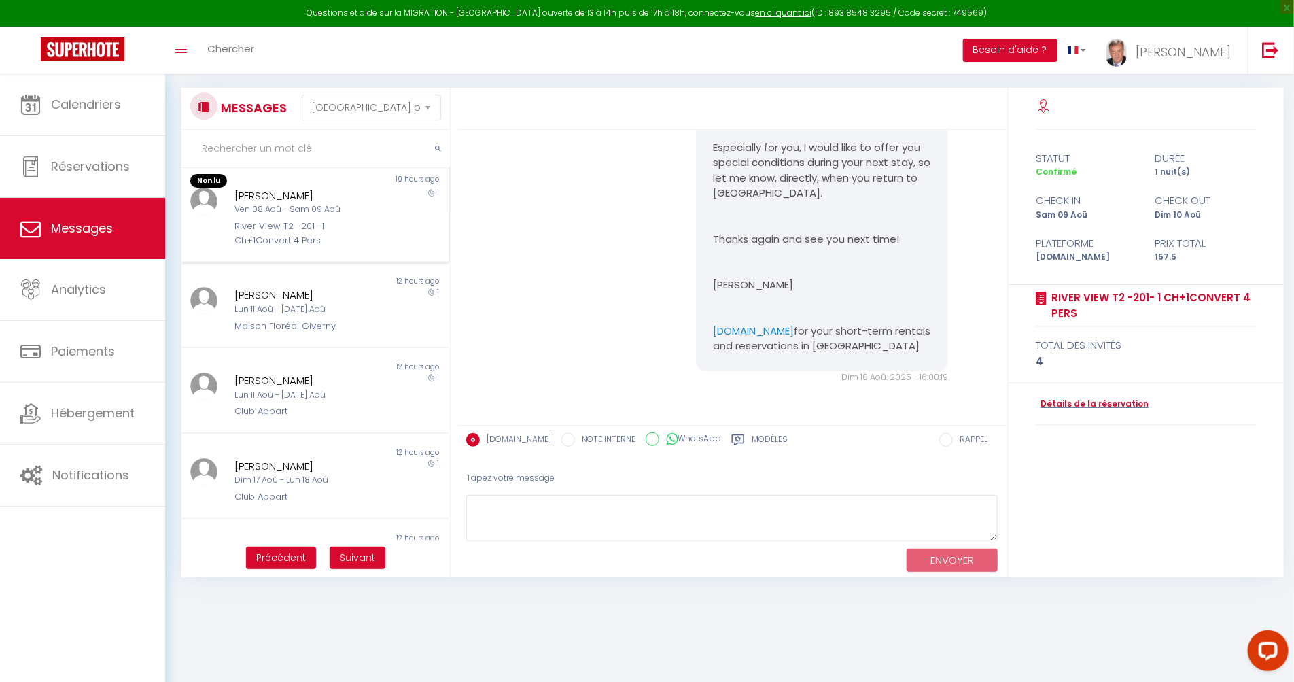
click at [293, 207] on div "Ven 08 Aoû - Sam 09 Aoû" at bounding box center [304, 209] width 138 height 13
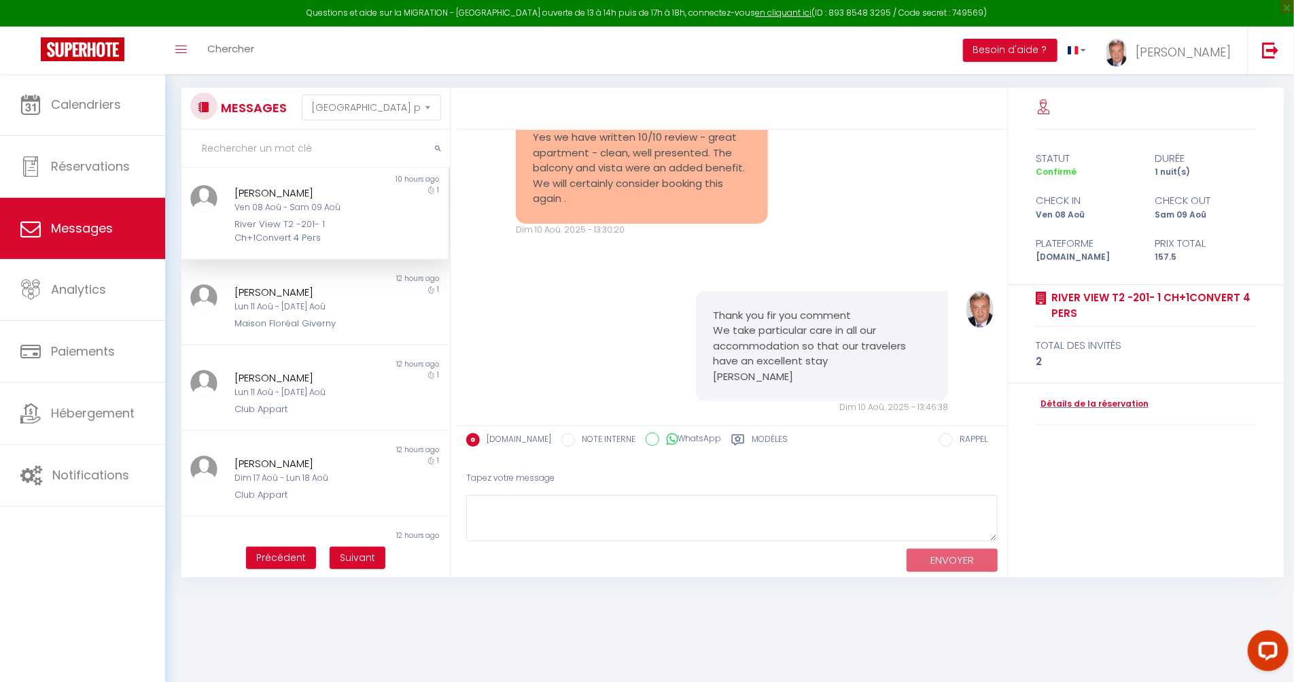
scroll to position [4364, 0]
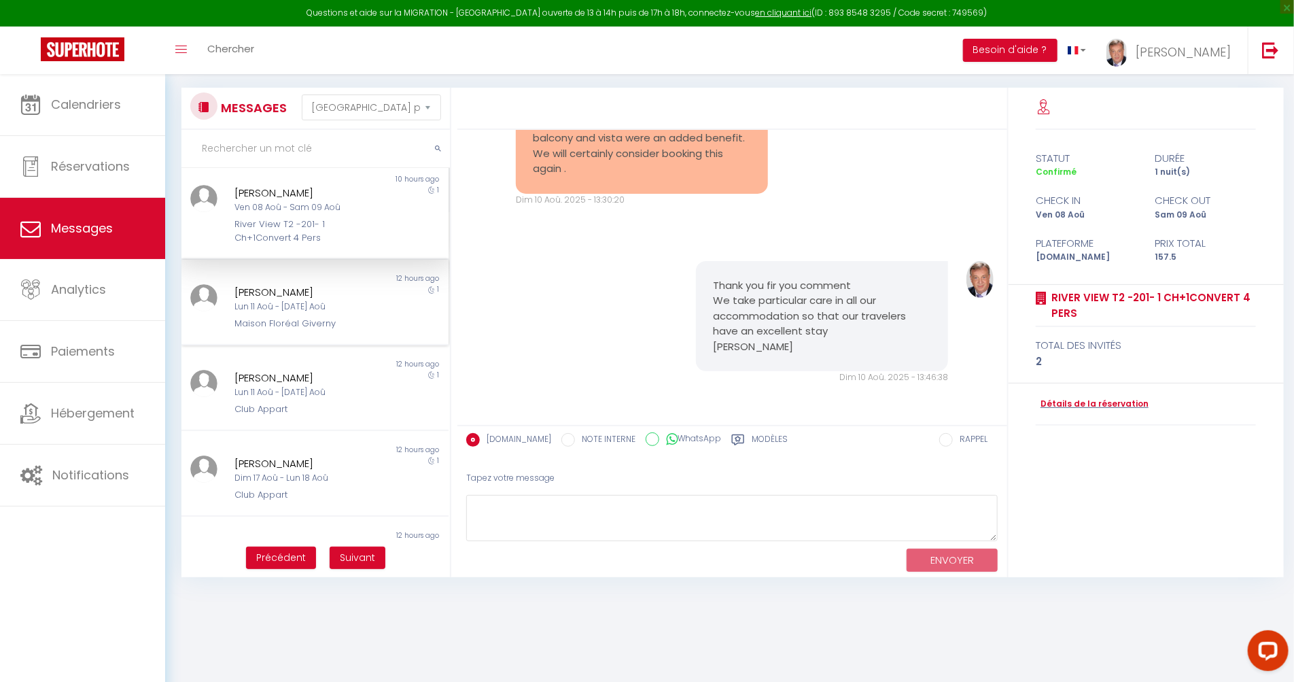
click at [314, 308] on div "Lun 11 Aoû - [DATE] Aoû" at bounding box center [304, 306] width 138 height 13
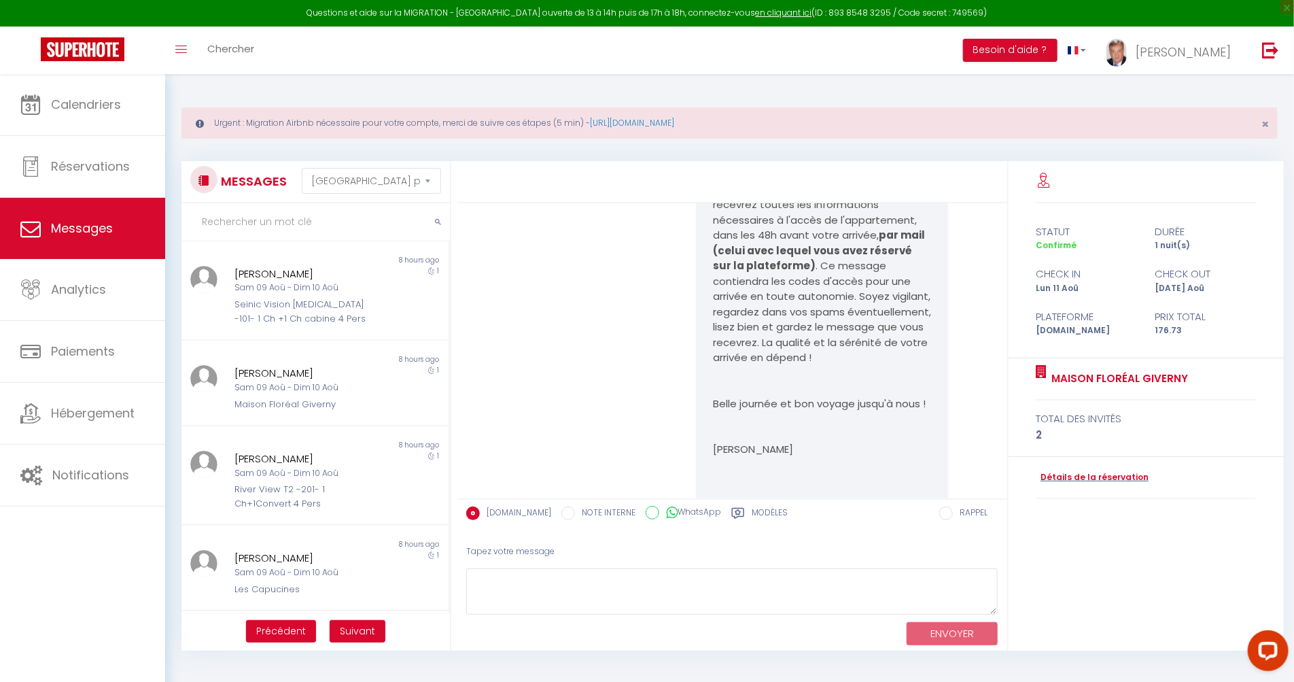
click at [1145, 571] on div "statut durée Confirmé 1 nuit(s) check in check out Lun 11 Aoû [DATE] Aoû Platef…" at bounding box center [1146, 405] width 275 height 489
